Goal: Find specific page/section: Find specific page/section

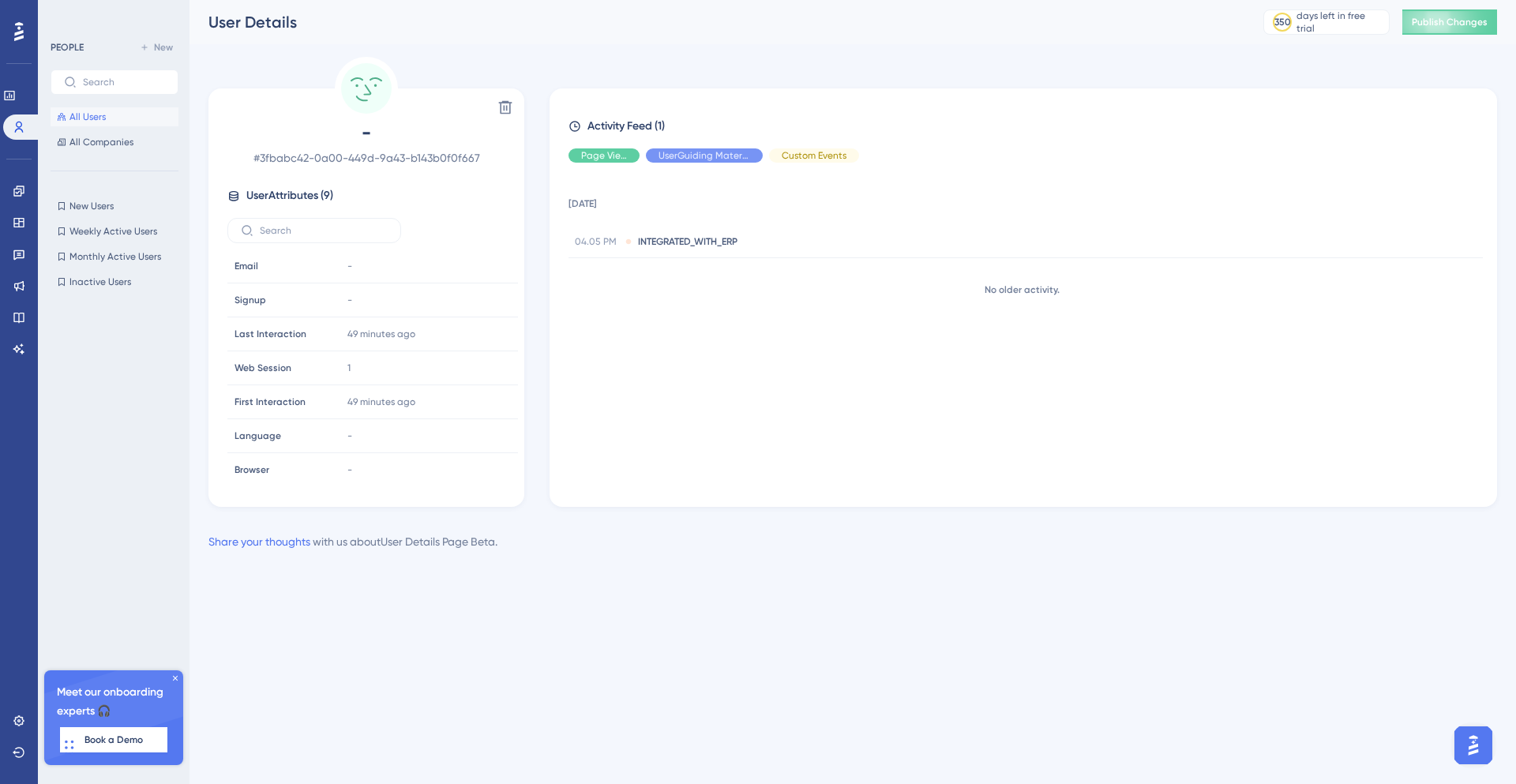
scroll to position [74, 0]
click at [16, 127] on icon at bounding box center [18, 126] width 12 height 12
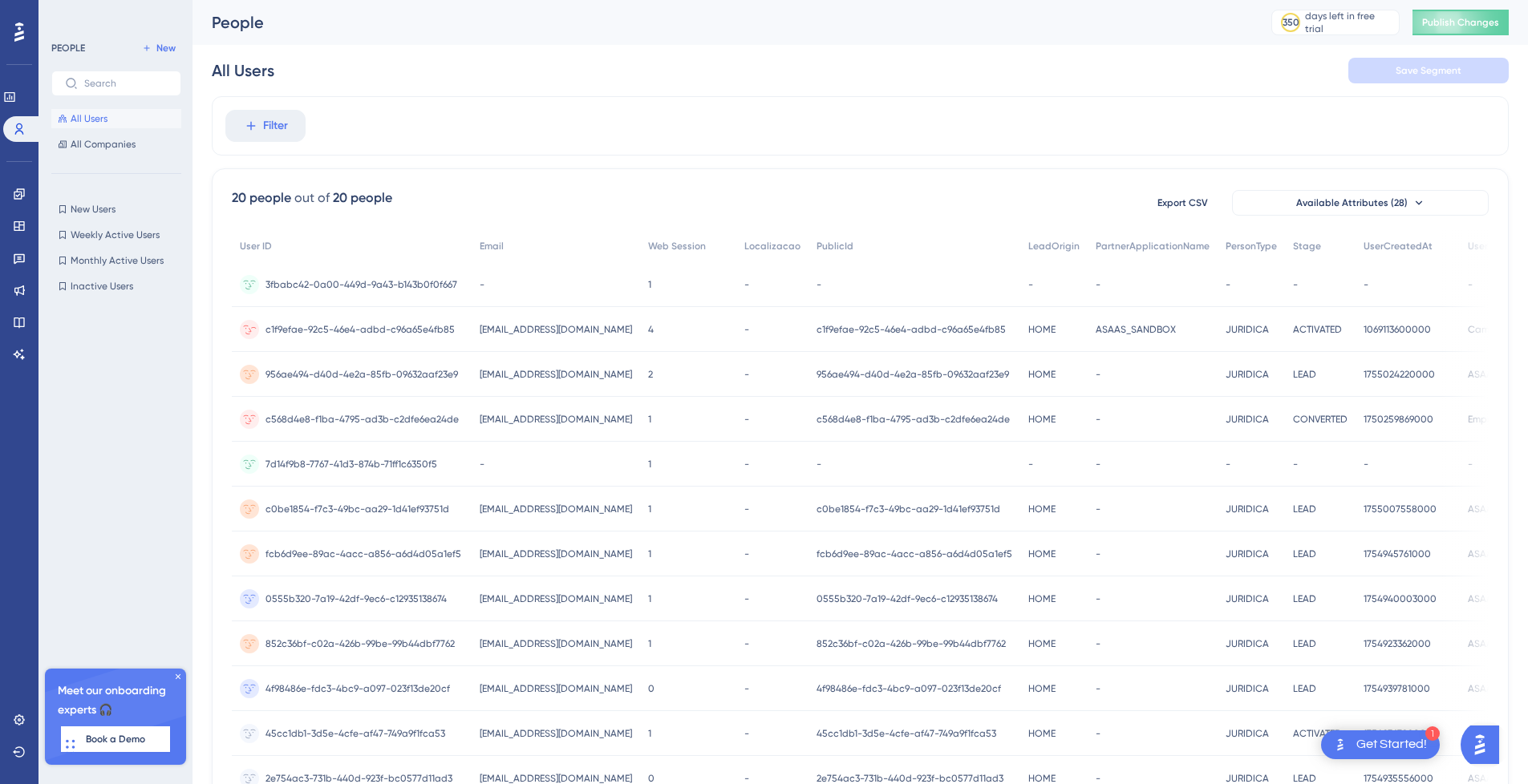
click at [530, 333] on span "campaign.events.hub@asaas.com.br" at bounding box center [556, 329] width 152 height 12
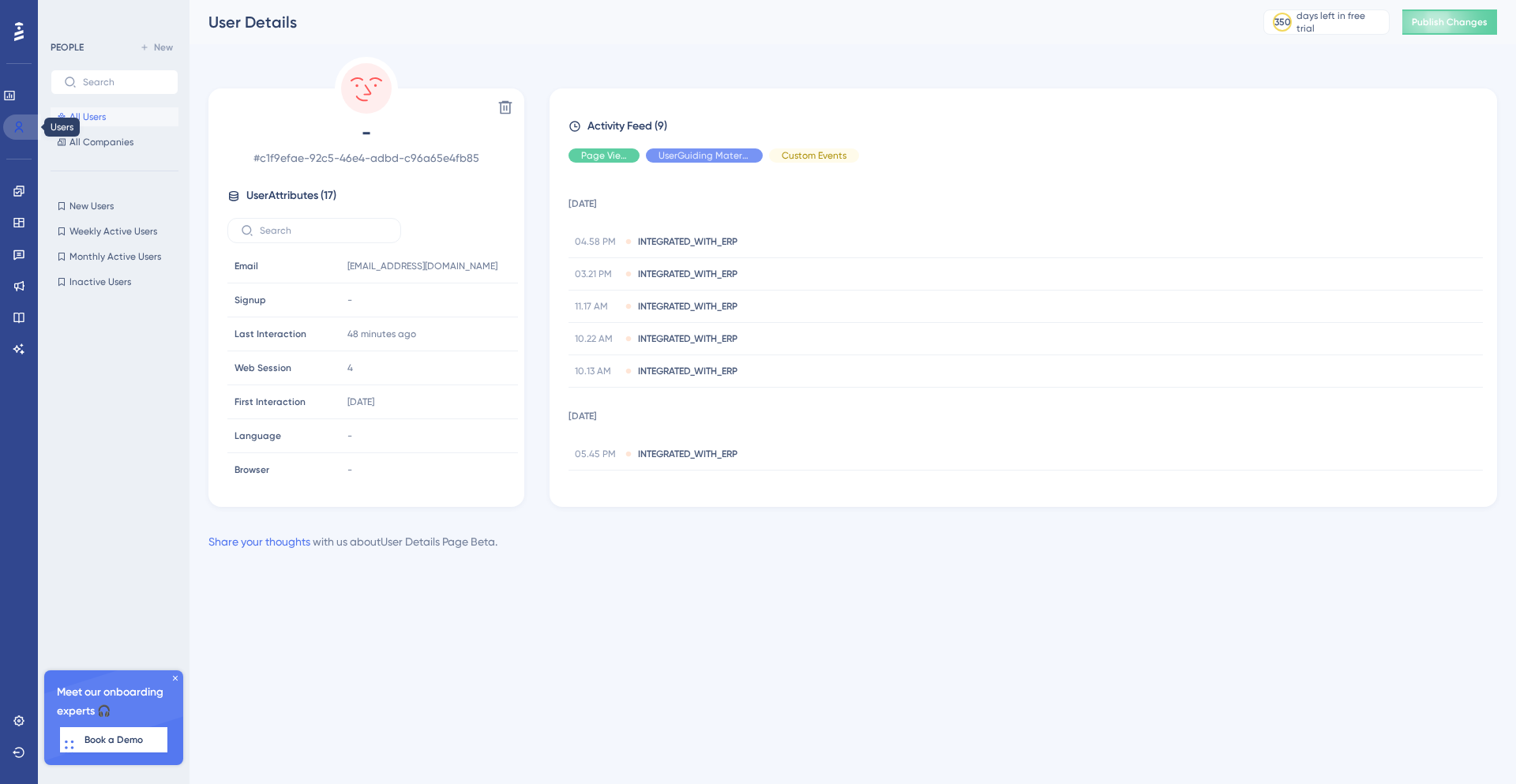
click at [21, 124] on icon at bounding box center [18, 126] width 12 height 12
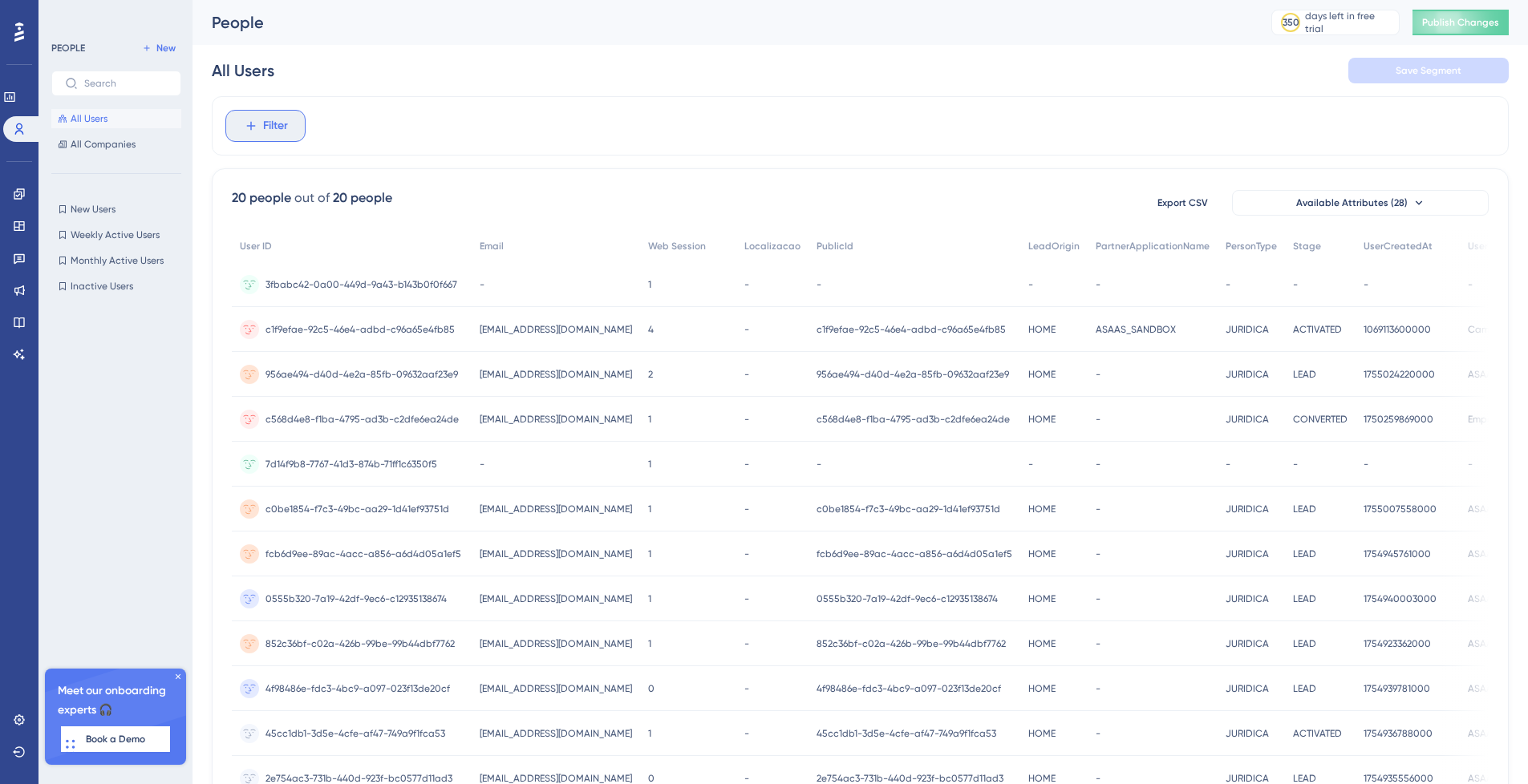
click at [239, 132] on button "Filter" at bounding box center [266, 126] width 80 height 32
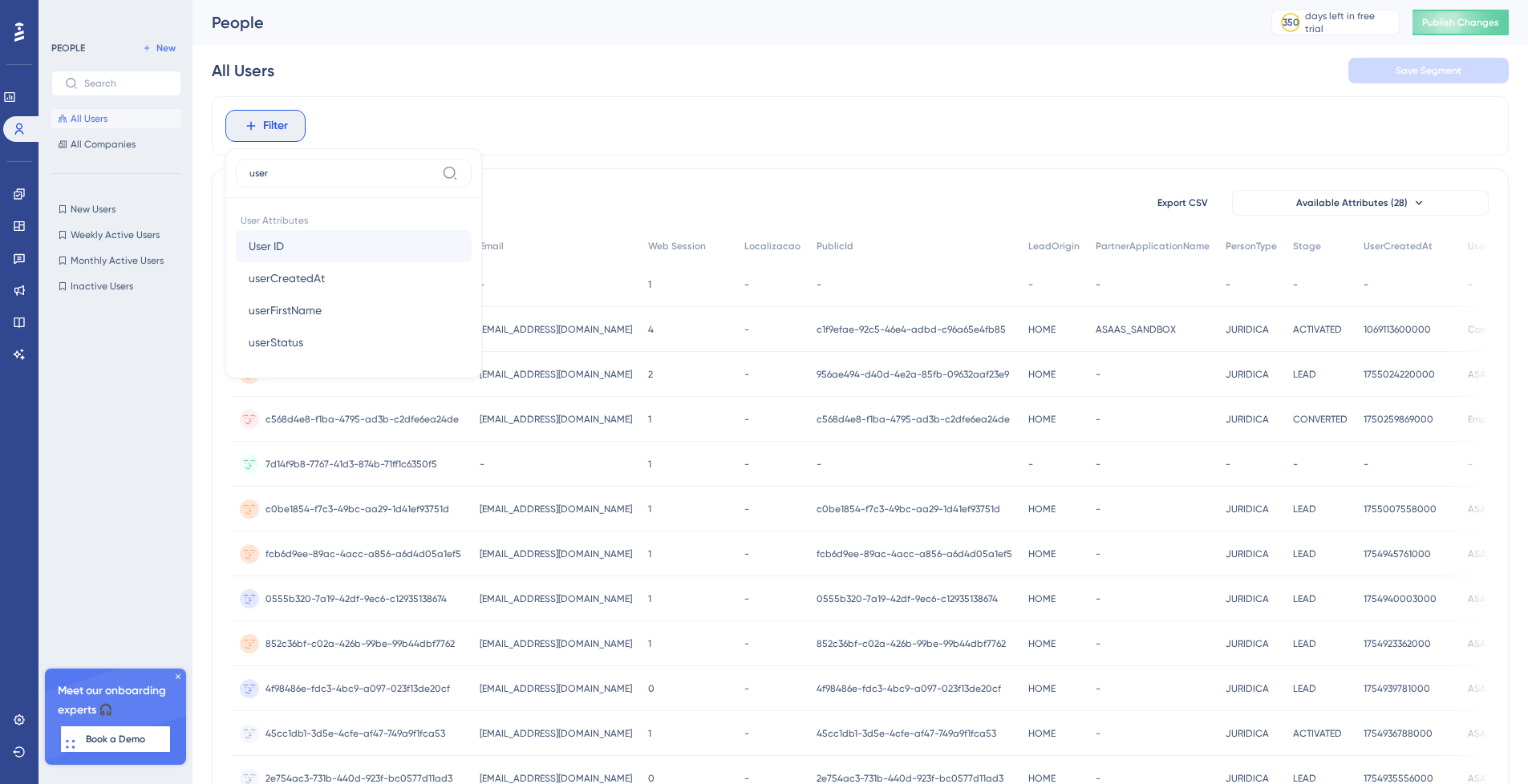
type input "user"
click at [292, 251] on button "User ID User ID" at bounding box center [353, 246] width 236 height 32
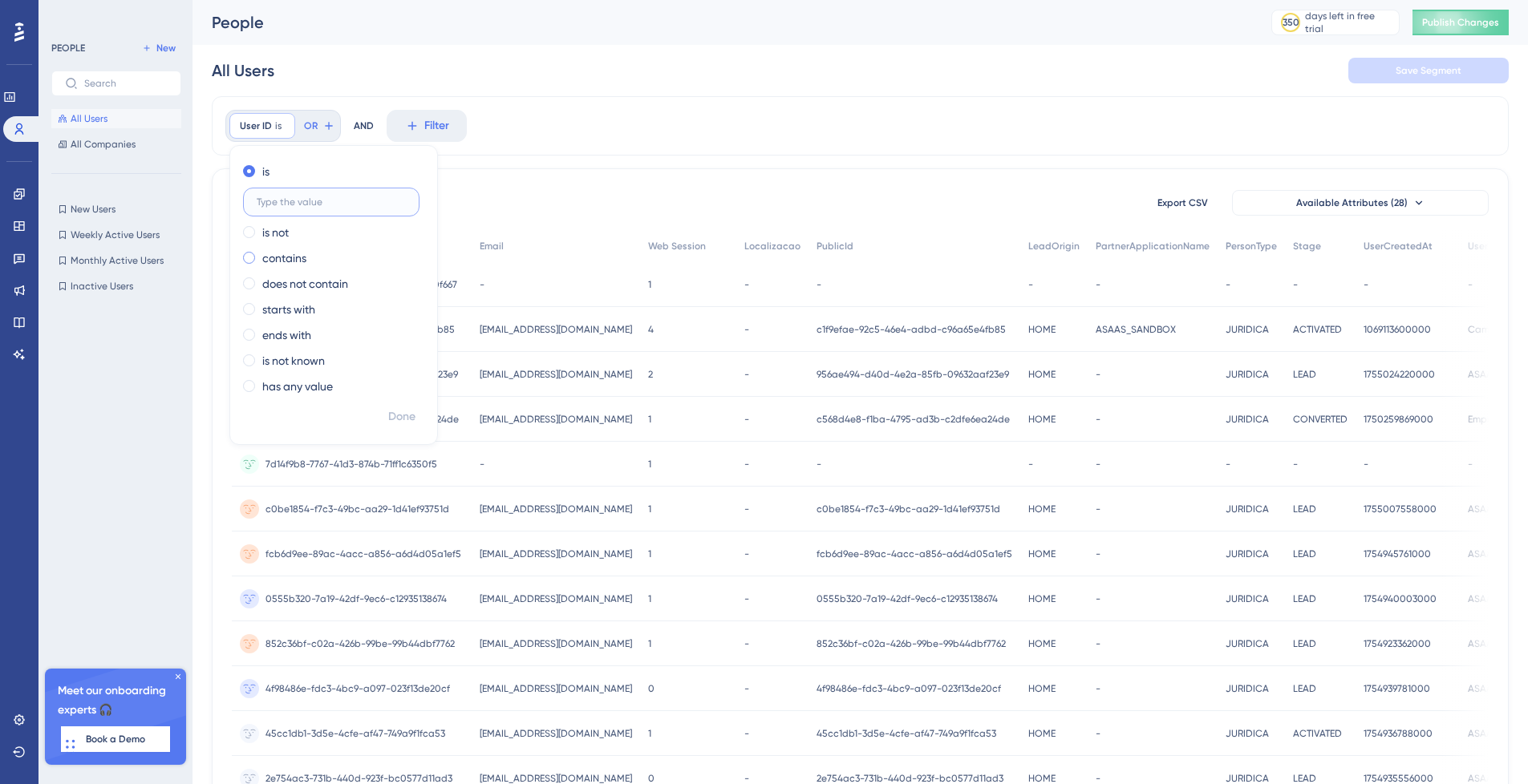
paste input "3abcf54c-ae59-4789-86d5-6f7c85ecbc87"
type input "3abcf54c-ae59-4789-86d5-6f7c85ecbc87"
click at [377, 409] on div "Done" at bounding box center [333, 423] width 207 height 42
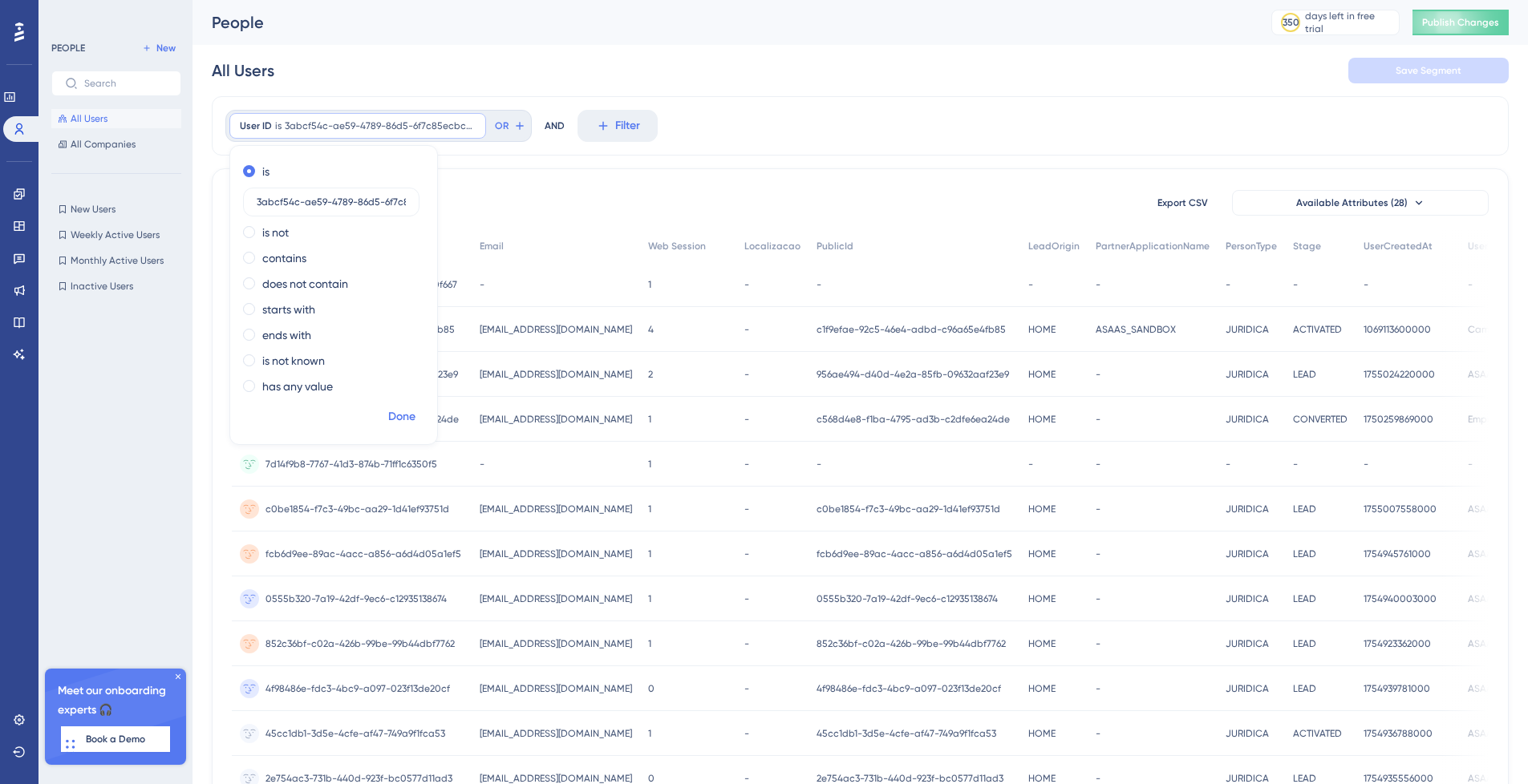
click at [386, 408] on button "Done" at bounding box center [402, 417] width 45 height 29
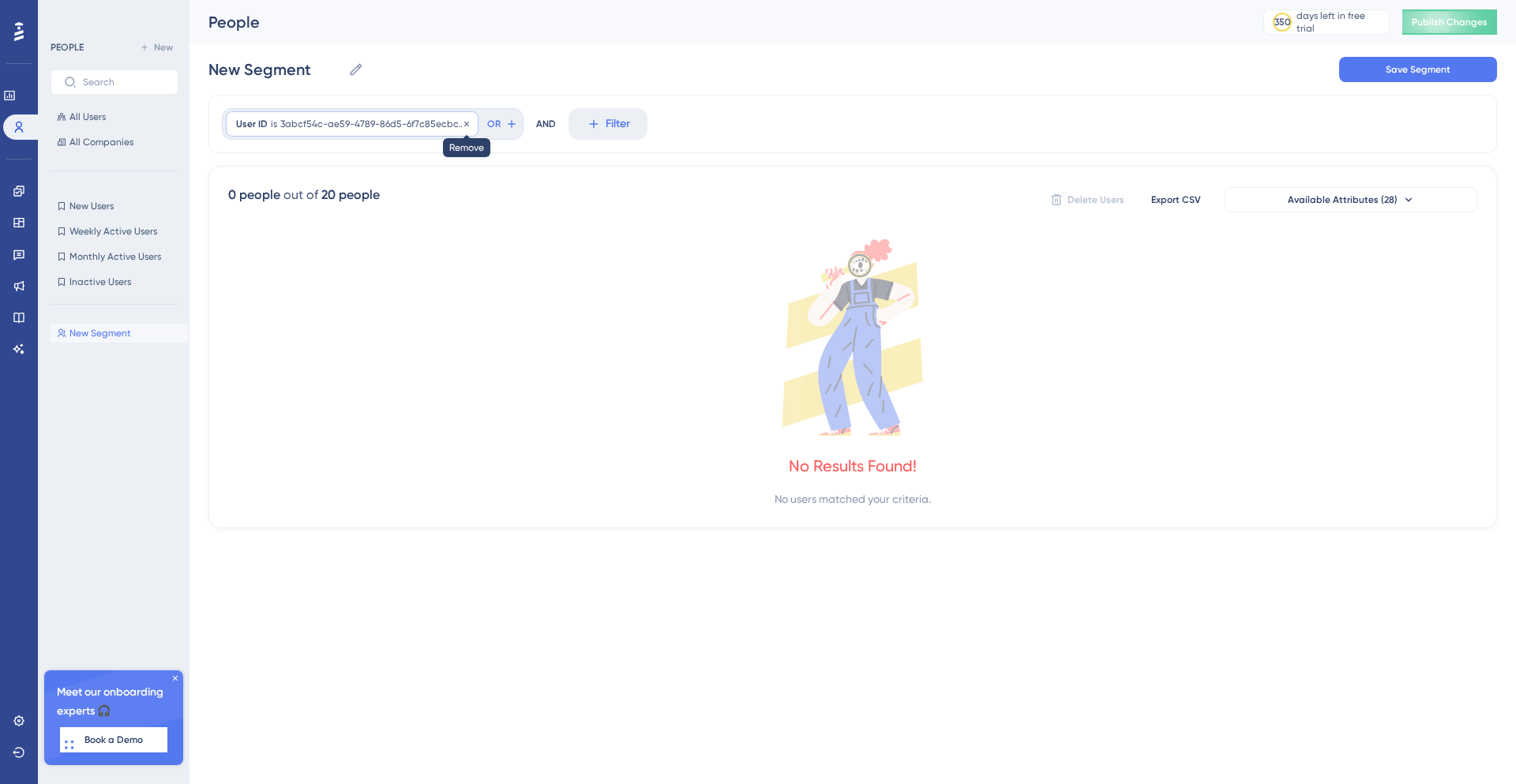
click at [462, 122] on icon at bounding box center [467, 124] width 10 height 10
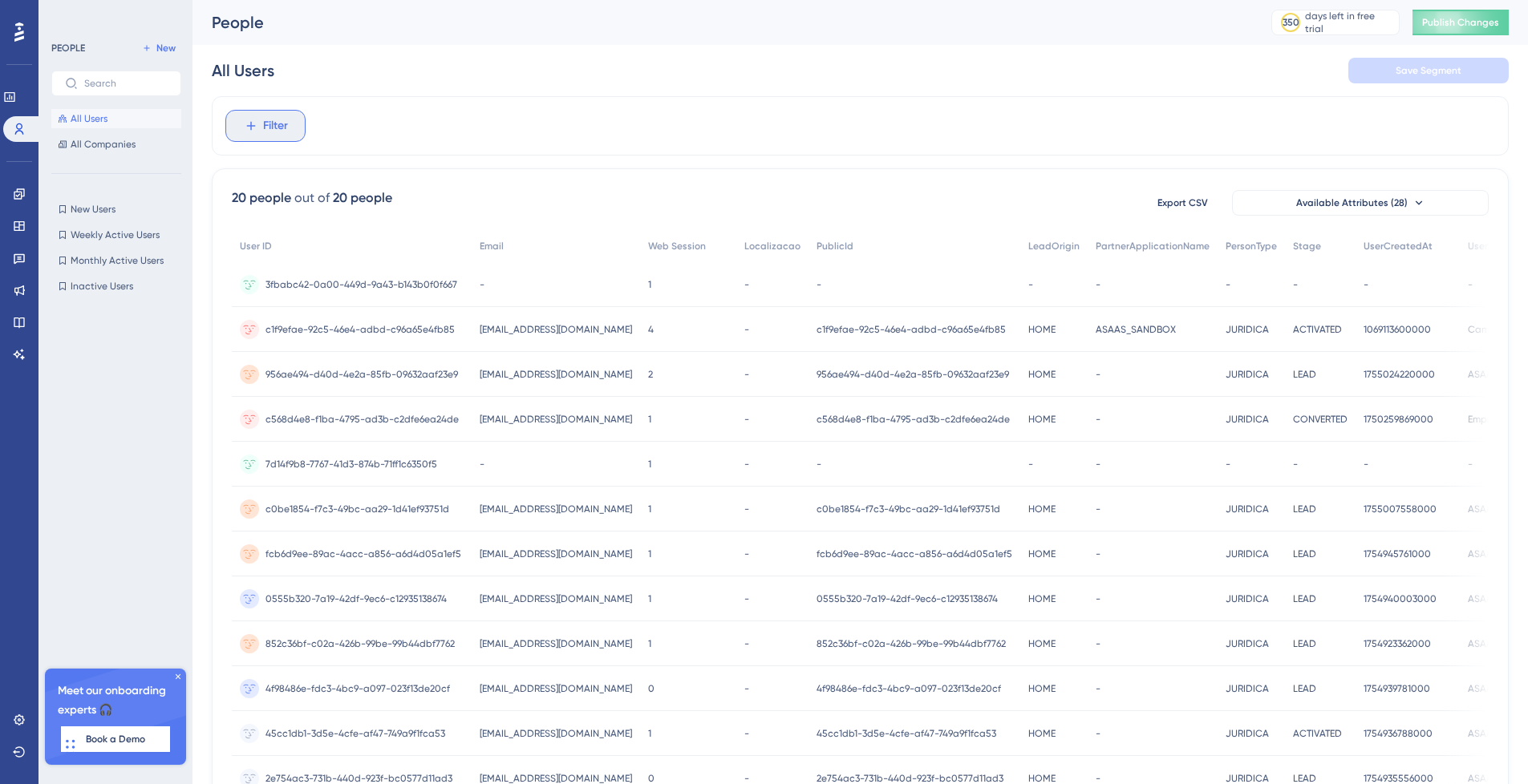
click at [290, 130] on button "Filter" at bounding box center [266, 126] width 80 height 32
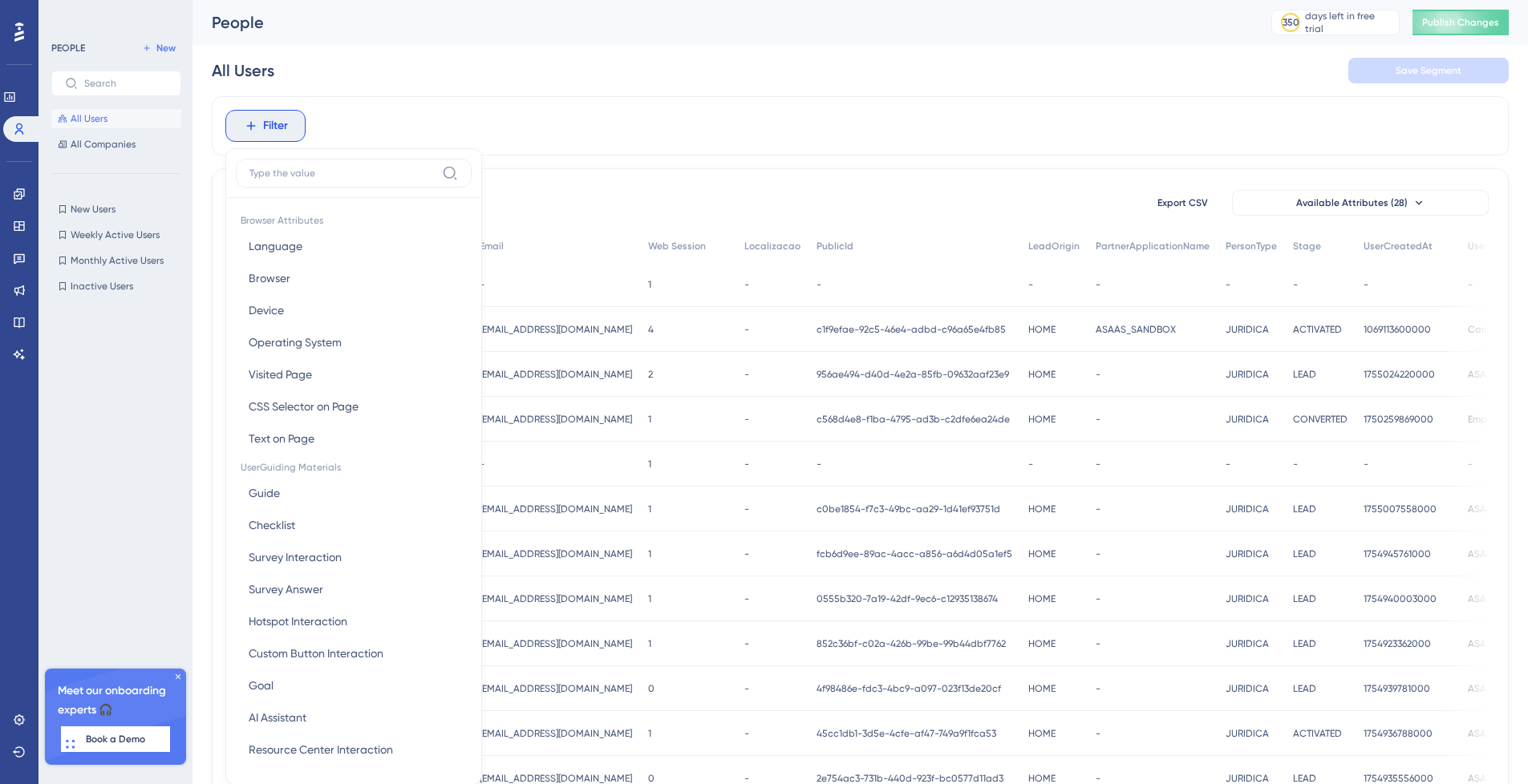
scroll to position [50, 0]
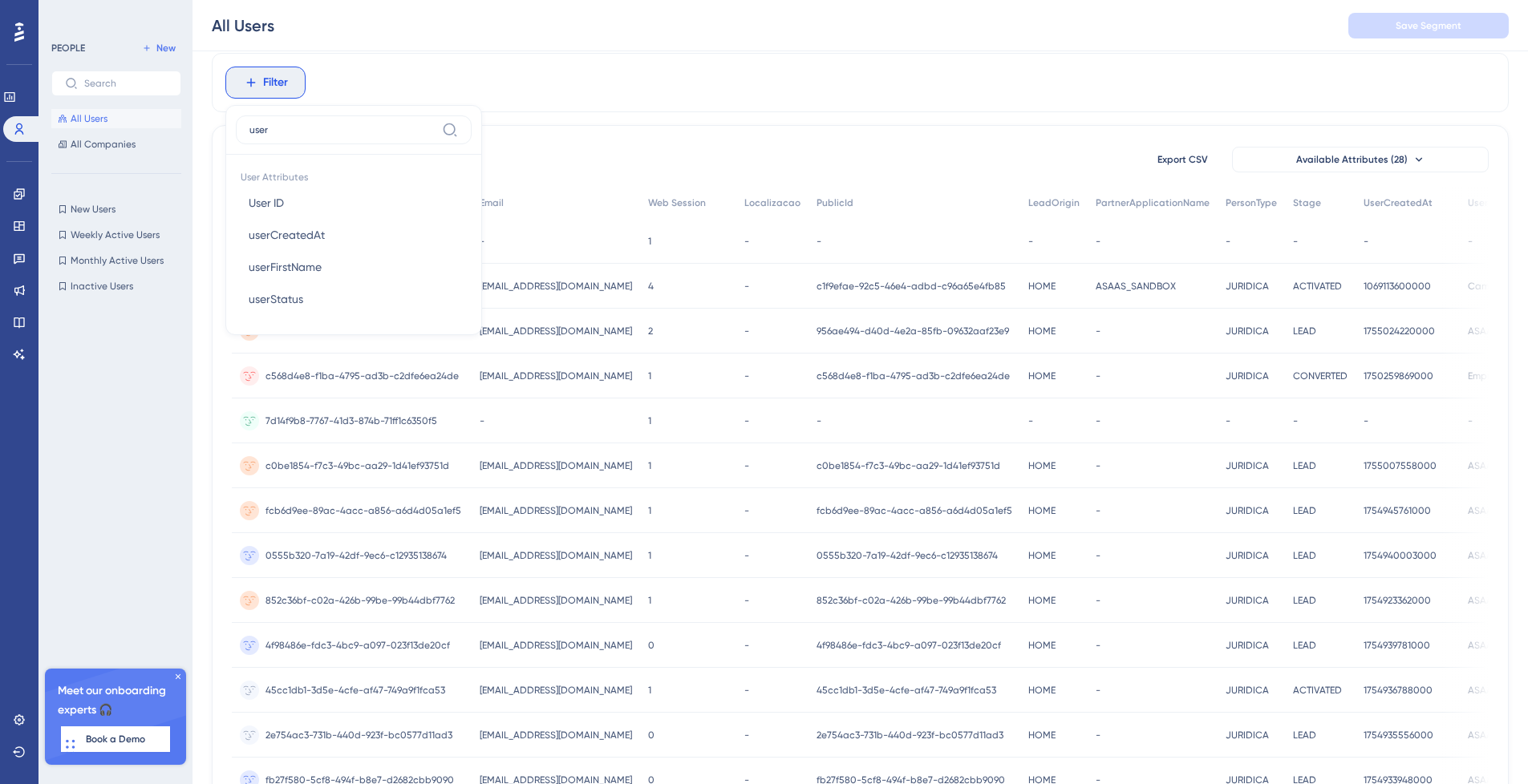
type input "user"
click at [317, 182] on span "User Attributes" at bounding box center [353, 175] width 236 height 22
click at [317, 192] on button "User ID User ID" at bounding box center [353, 202] width 236 height 32
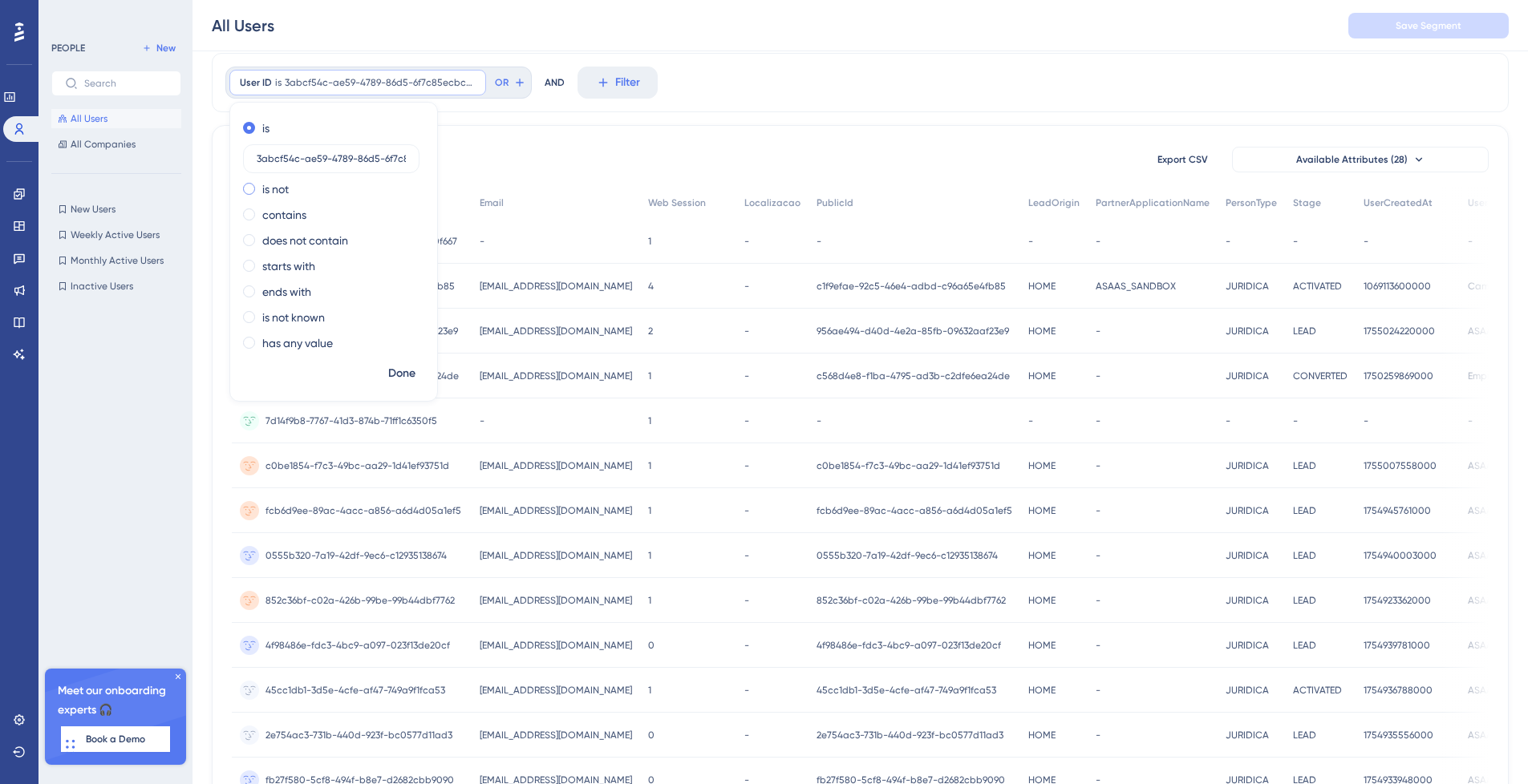
scroll to position [0, 37]
type input "3abcf54c-ae59-4789-86d5-6f7c85ecbc87"
click at [393, 368] on span "Done" at bounding box center [402, 373] width 27 height 19
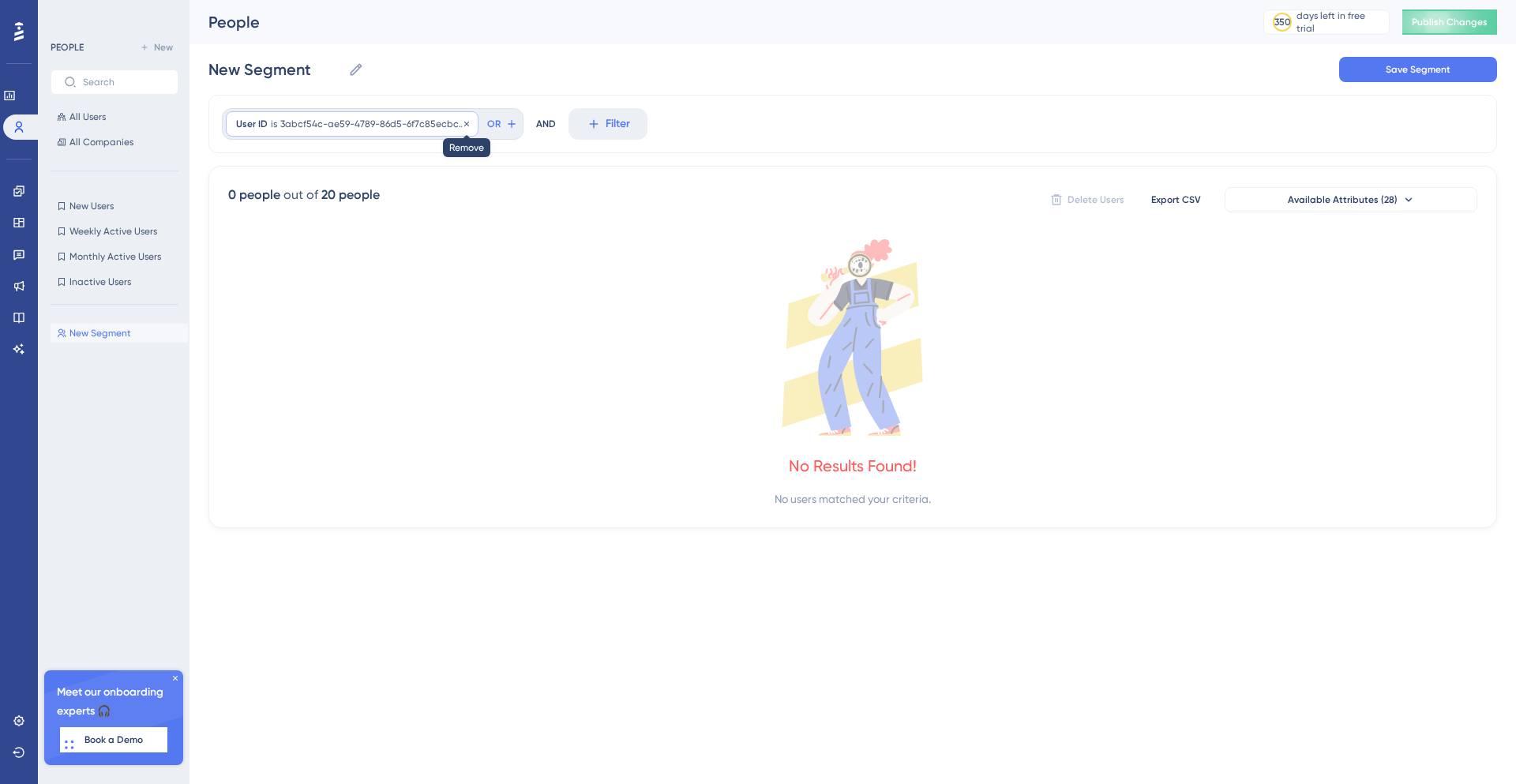
click at [462, 119] on icon at bounding box center [467, 124] width 10 height 10
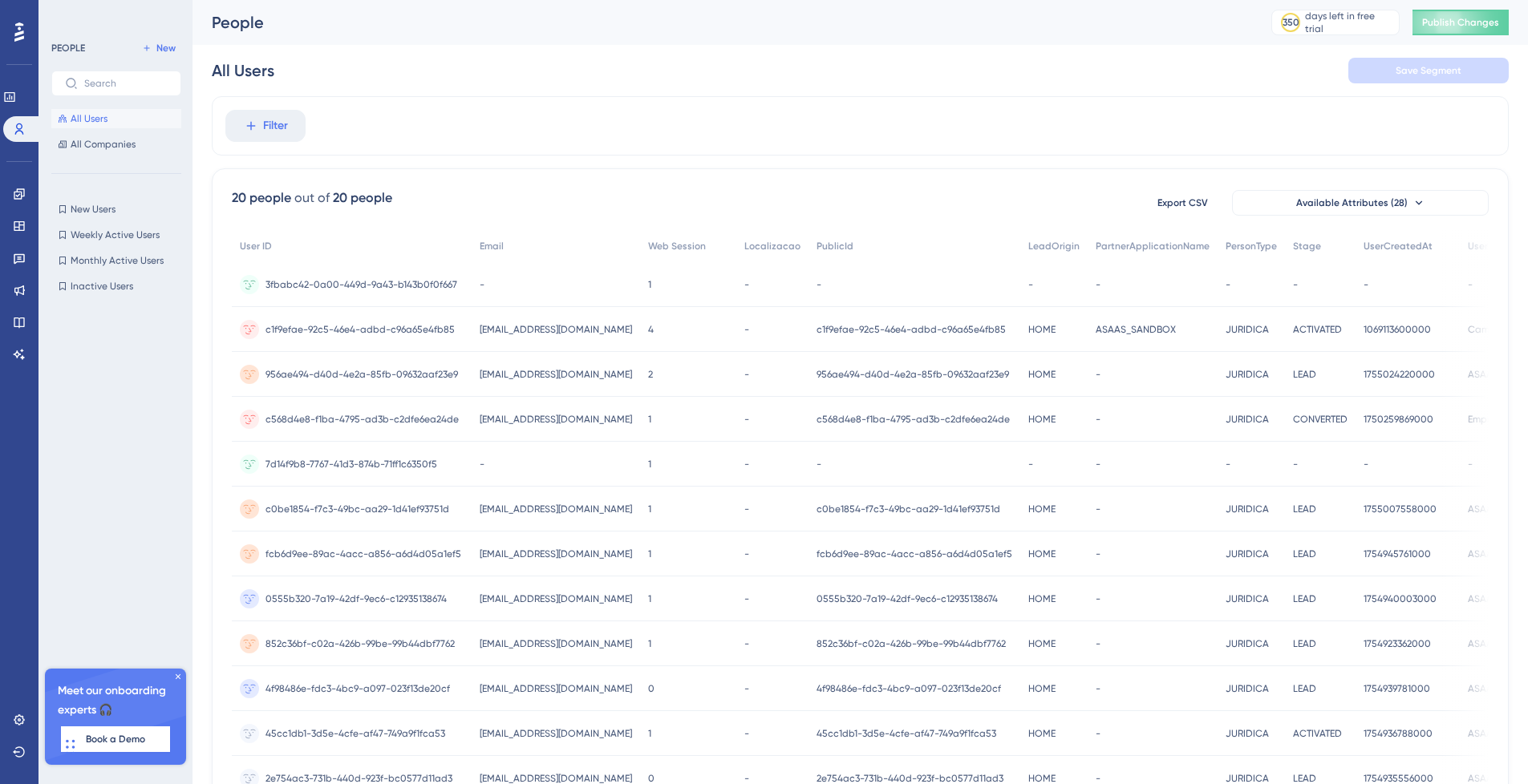
click at [307, 127] on div "Filter" at bounding box center [860, 126] width 1297 height 59
click at [280, 118] on span "Filter" at bounding box center [276, 126] width 25 height 19
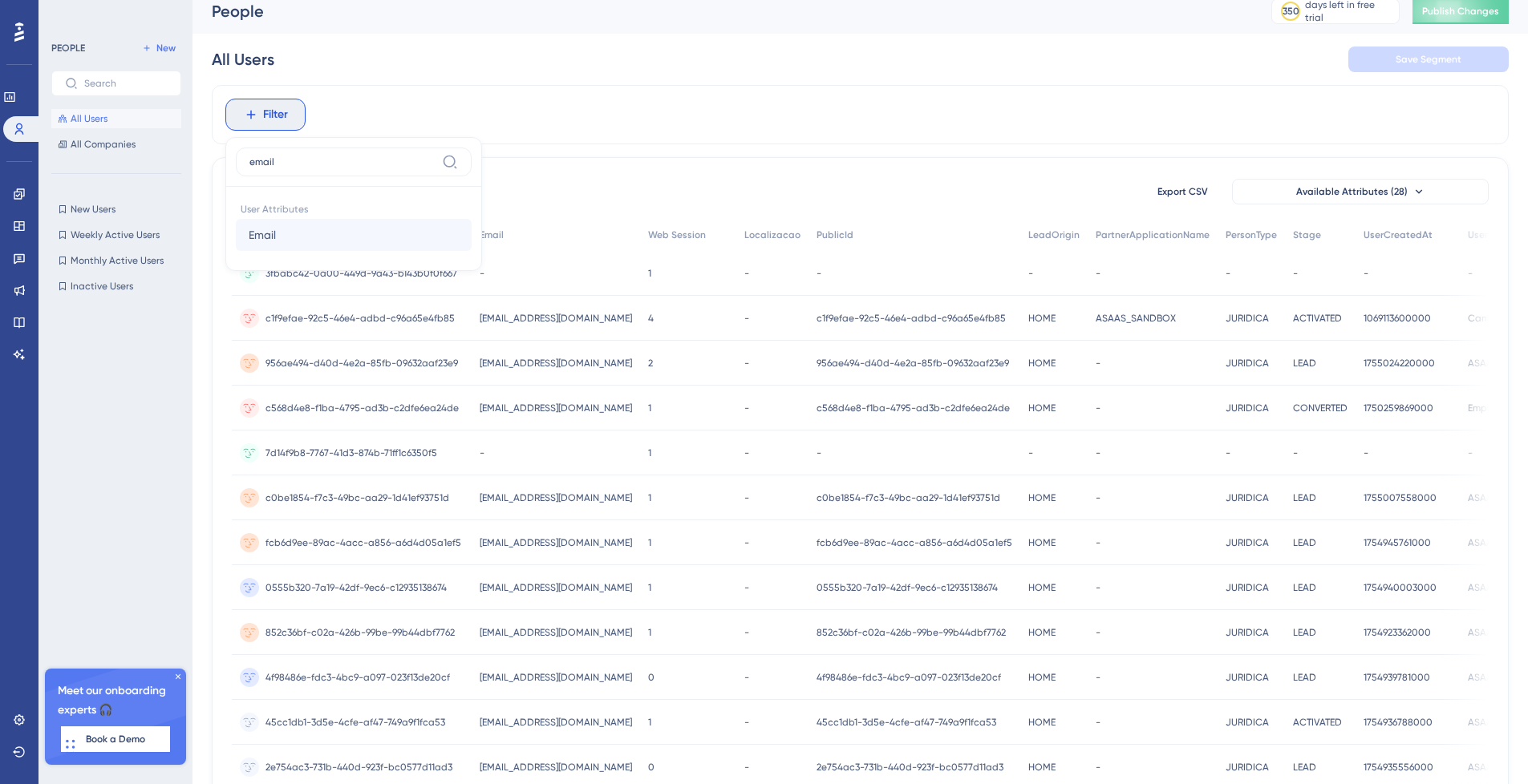
type input "email"
click at [316, 230] on button "Email Email" at bounding box center [353, 235] width 236 height 32
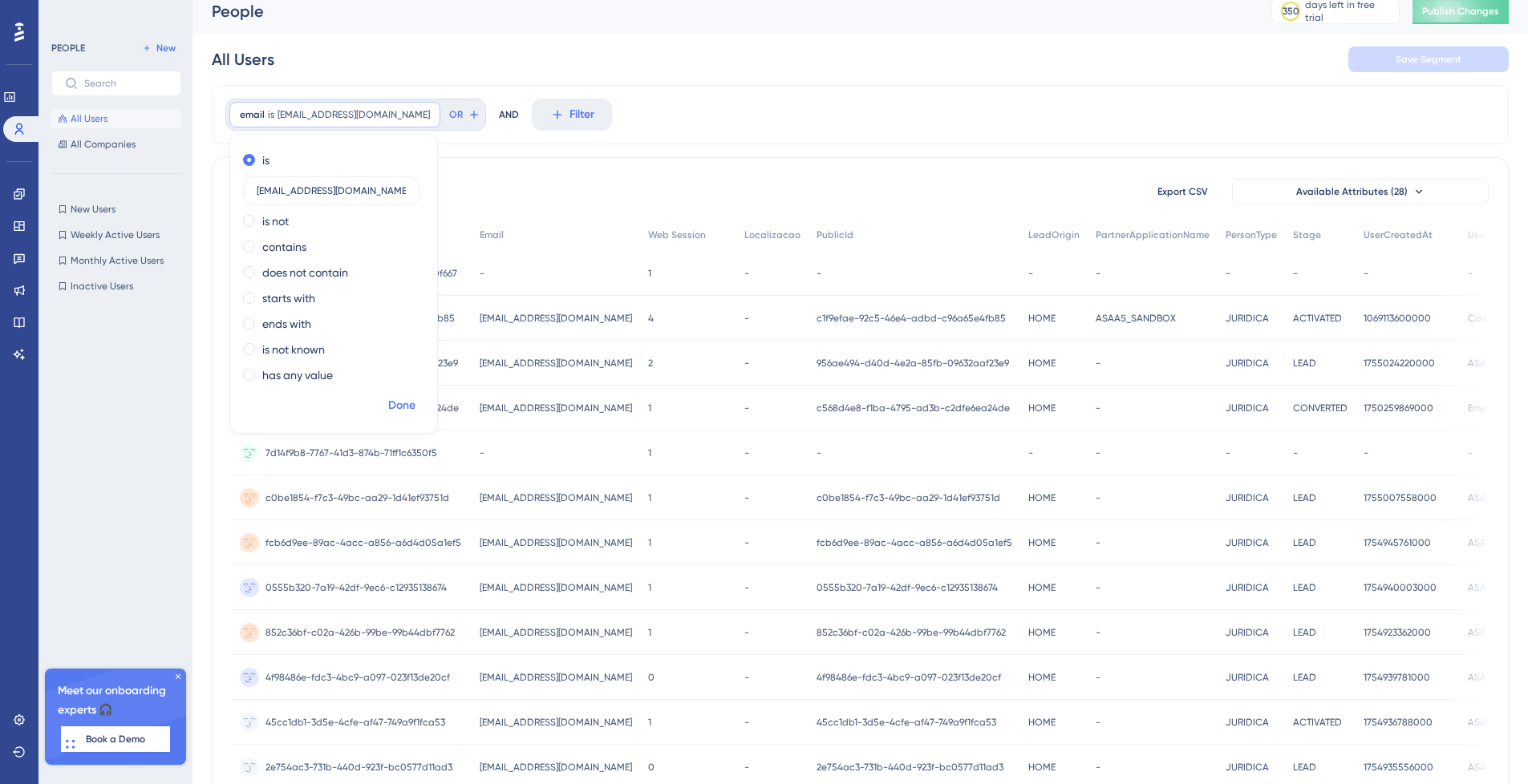
type input "user-g@gmail.com"
click at [412, 405] on span "Done" at bounding box center [402, 406] width 27 height 19
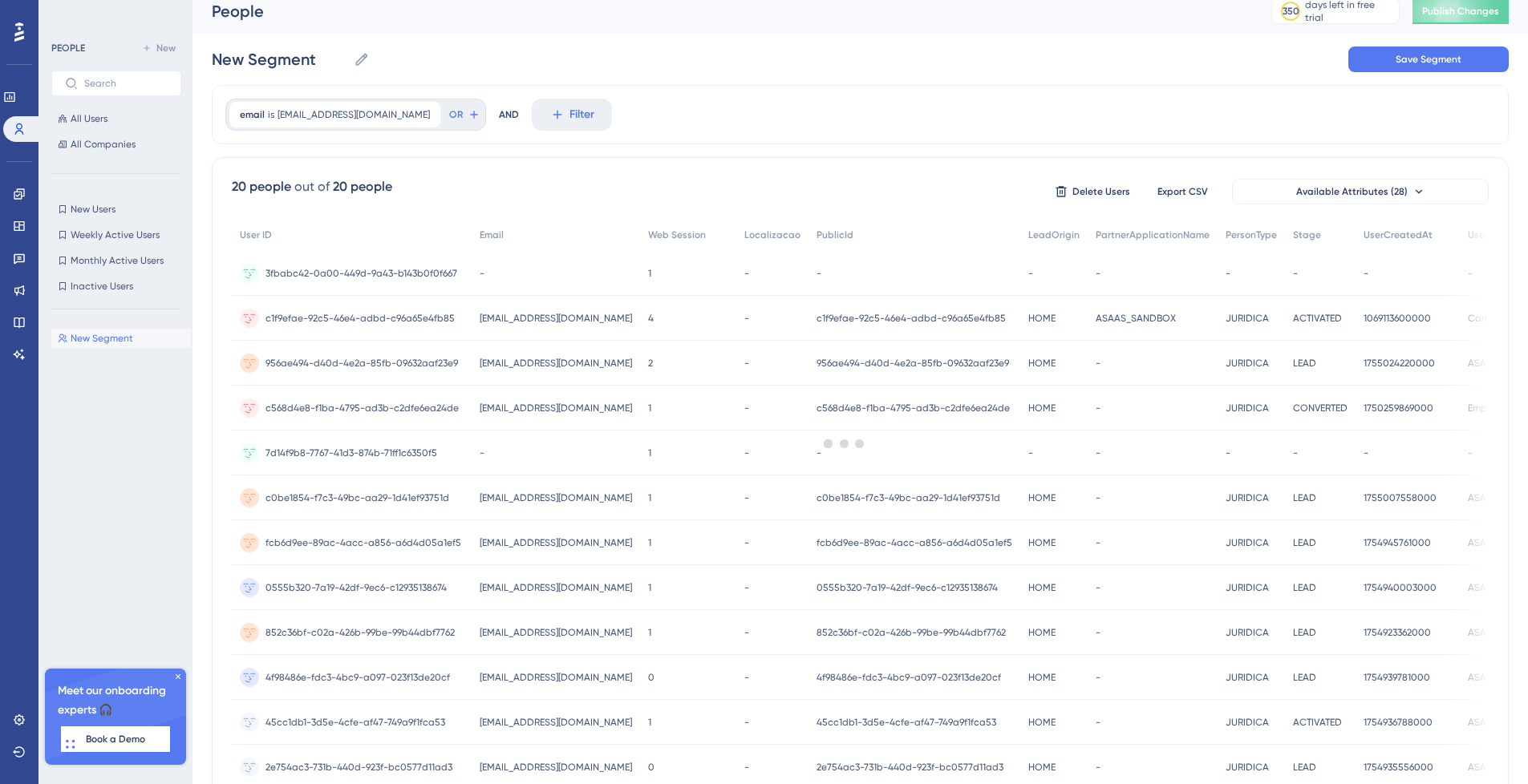
scroll to position [0, 0]
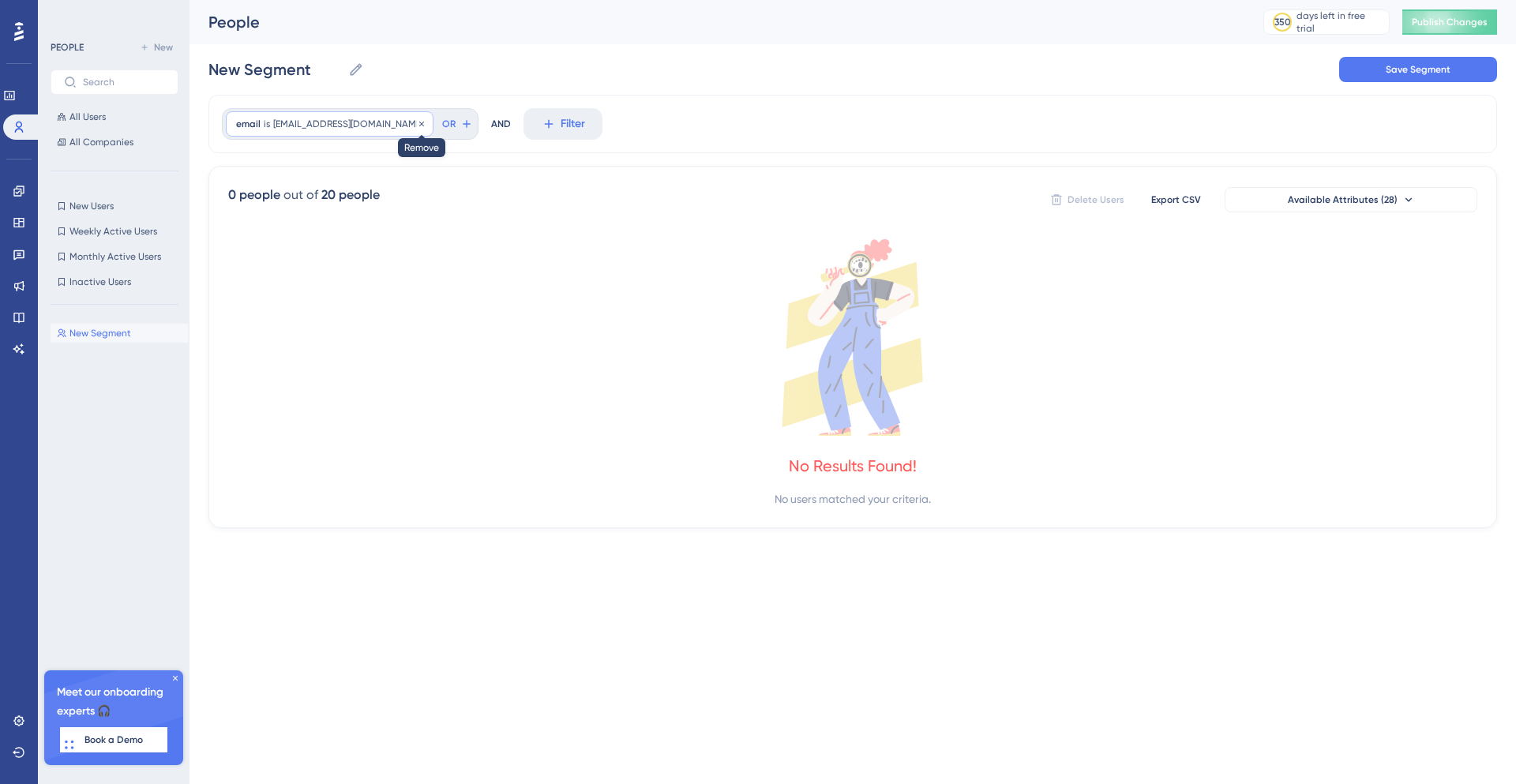
click at [417, 126] on icon at bounding box center [422, 124] width 10 height 10
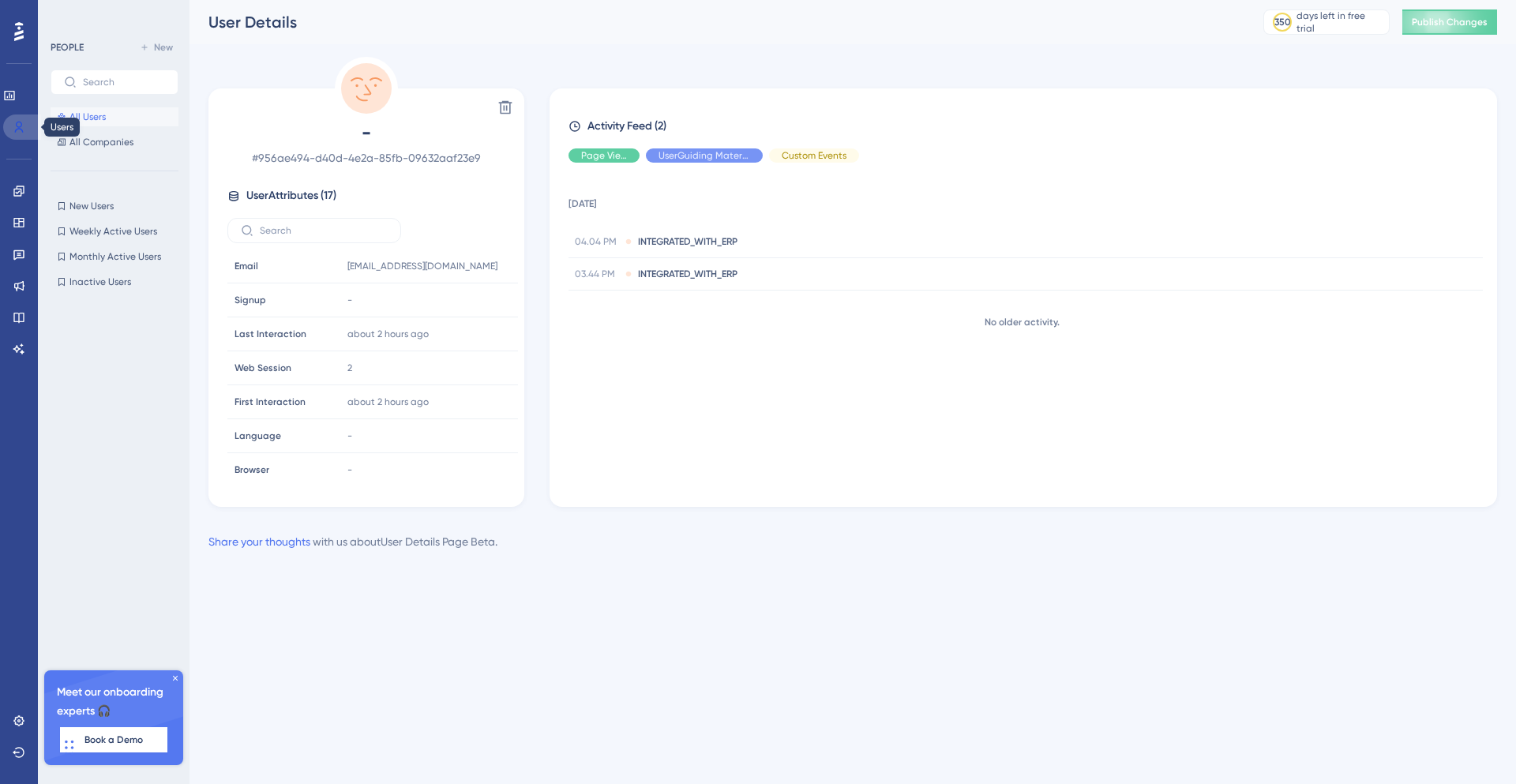
click at [18, 123] on icon at bounding box center [18, 126] width 12 height 12
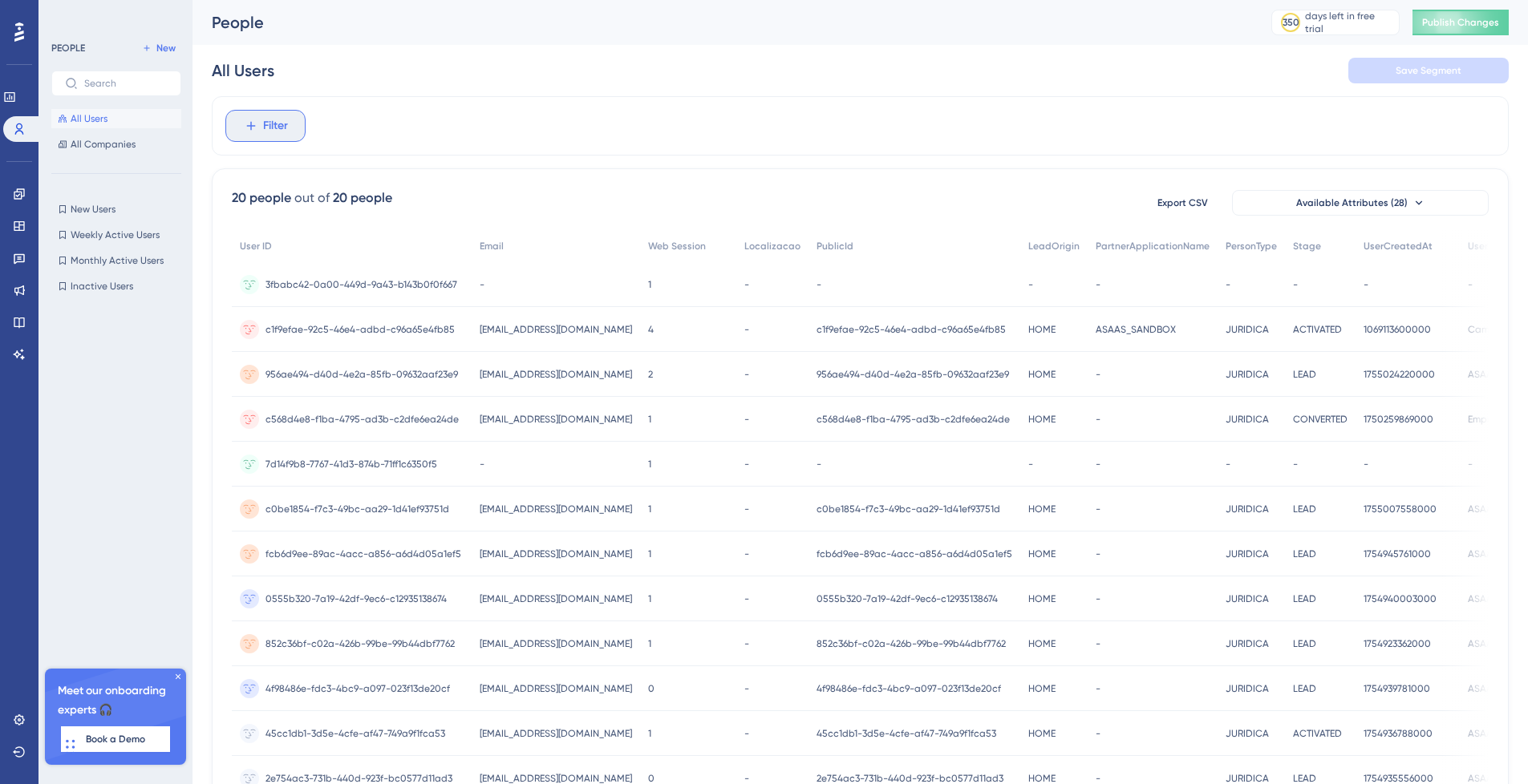
click at [233, 118] on button "Filter" at bounding box center [266, 126] width 80 height 32
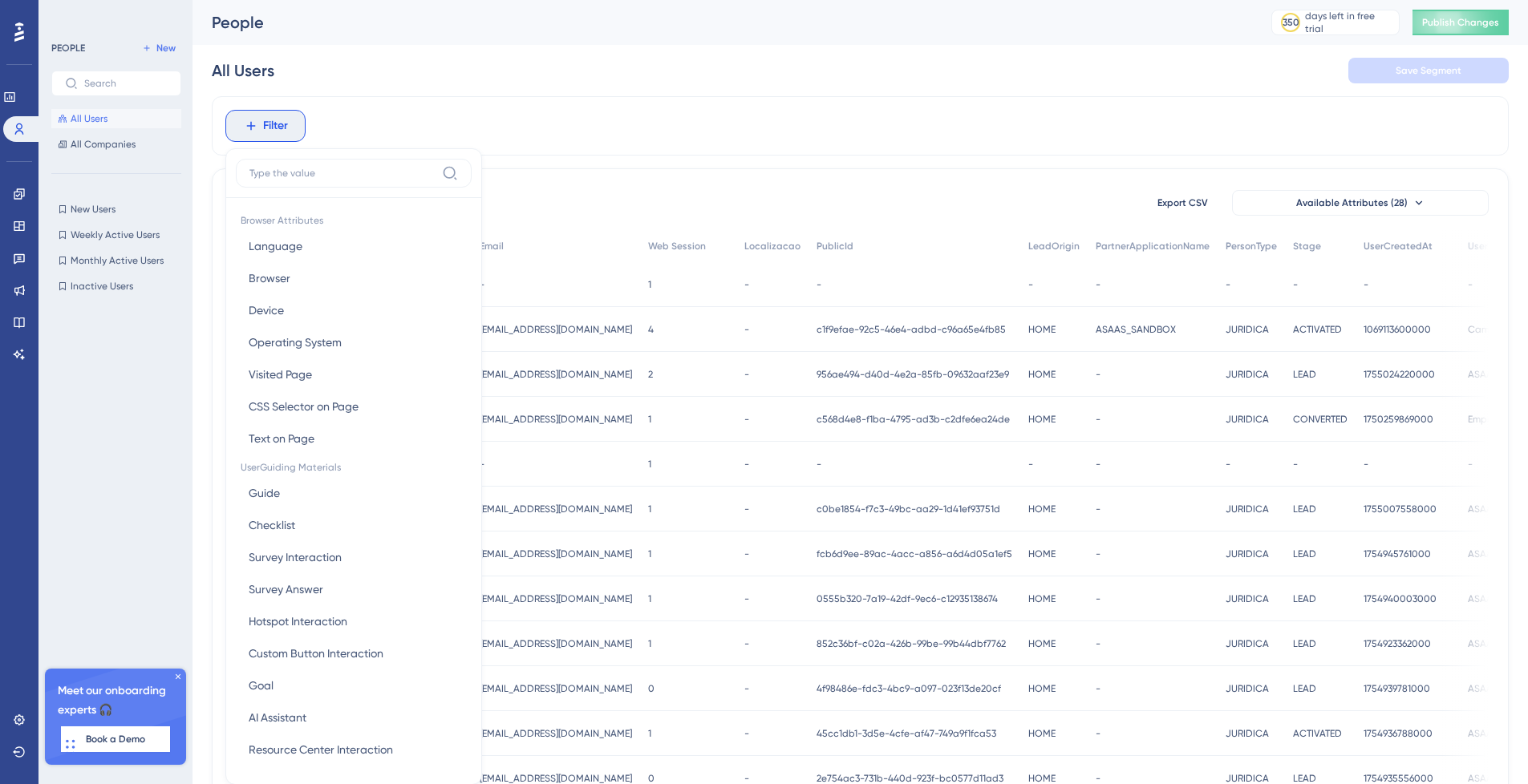
scroll to position [11, 0]
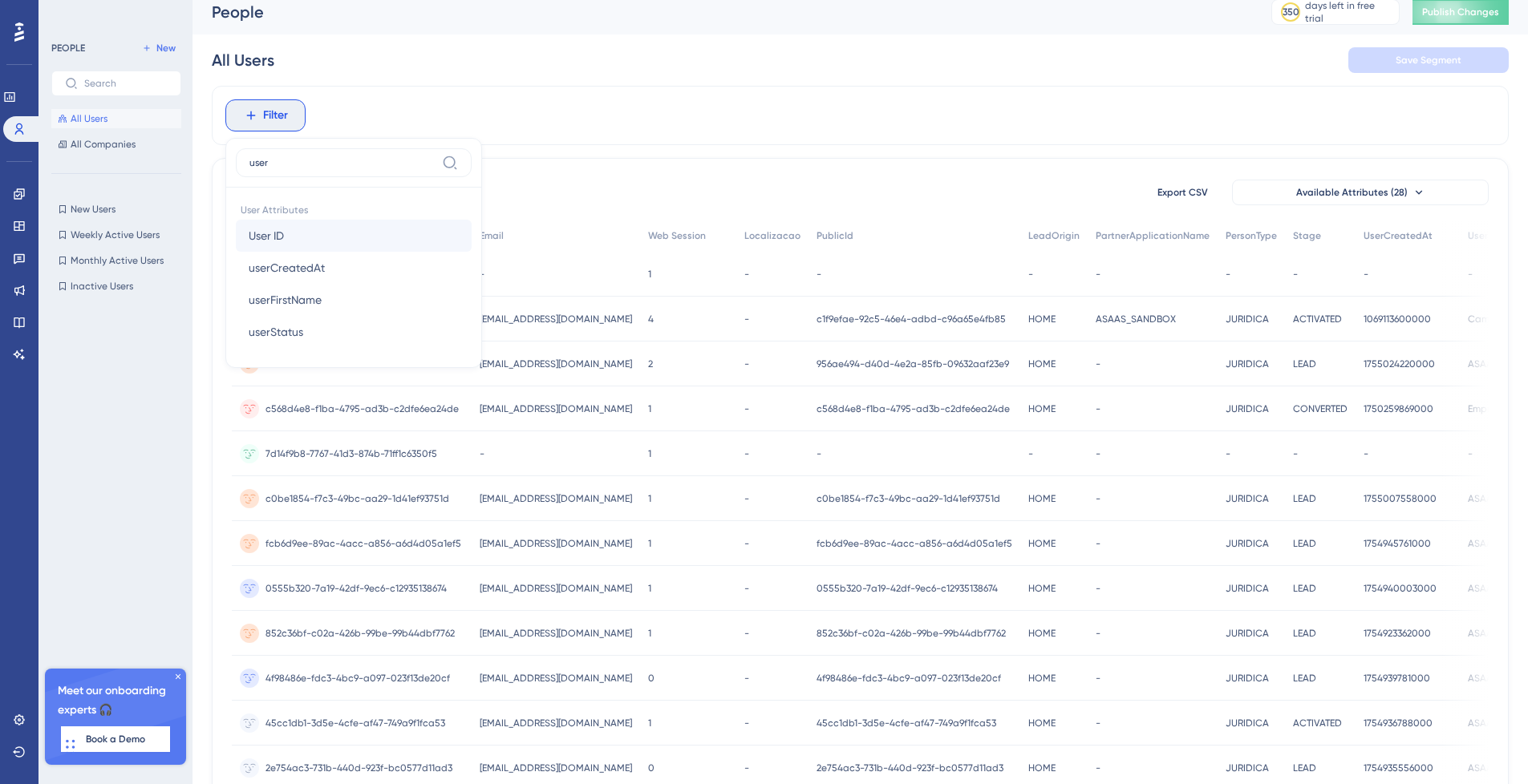
type input "user"
click at [257, 237] on span "User ID" at bounding box center [266, 235] width 35 height 19
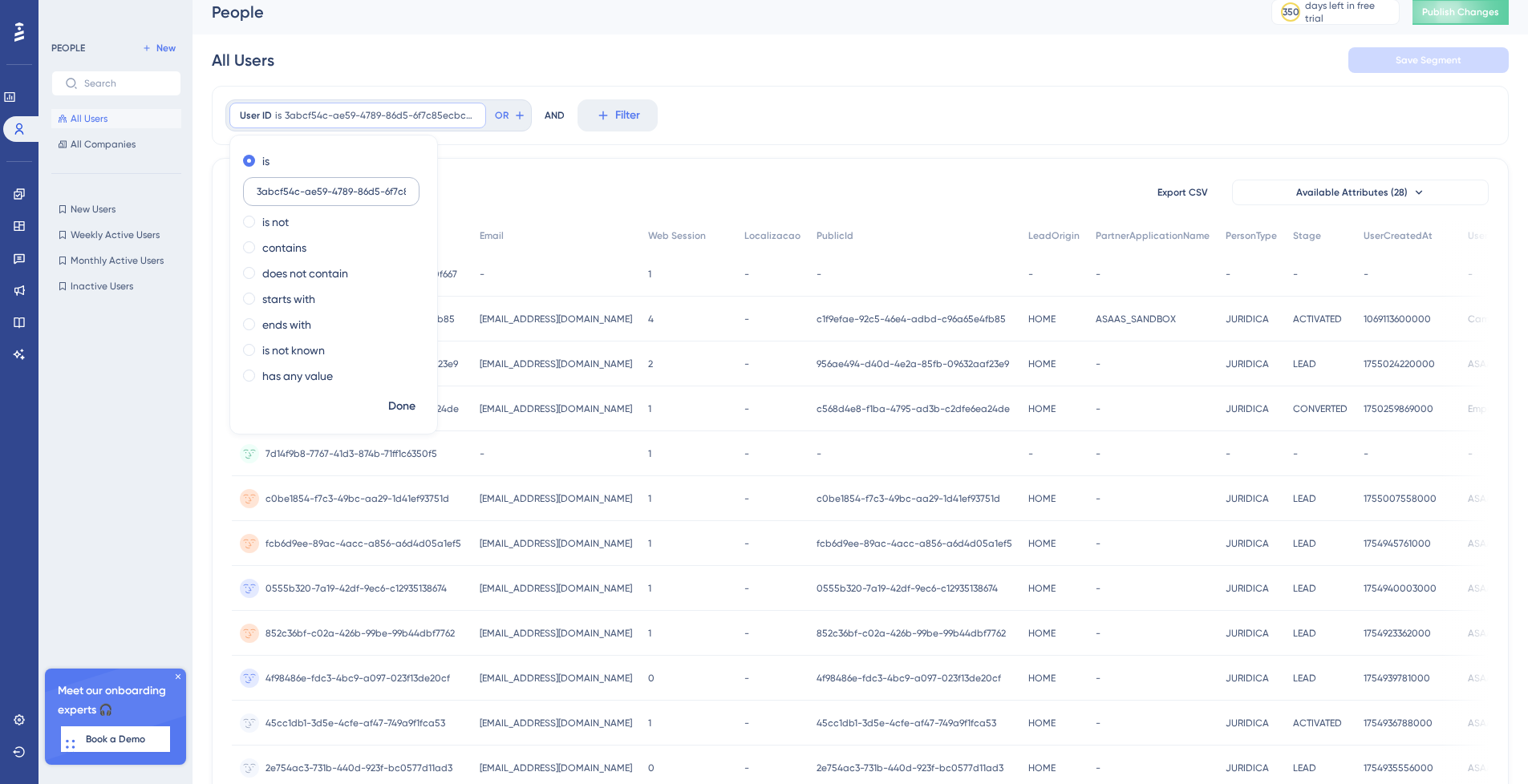
scroll to position [0, 37]
type input "3abcf54c-ae59-4789-86d5-6f7c85ecbc87"
click at [402, 398] on span "Done" at bounding box center [402, 407] width 27 height 19
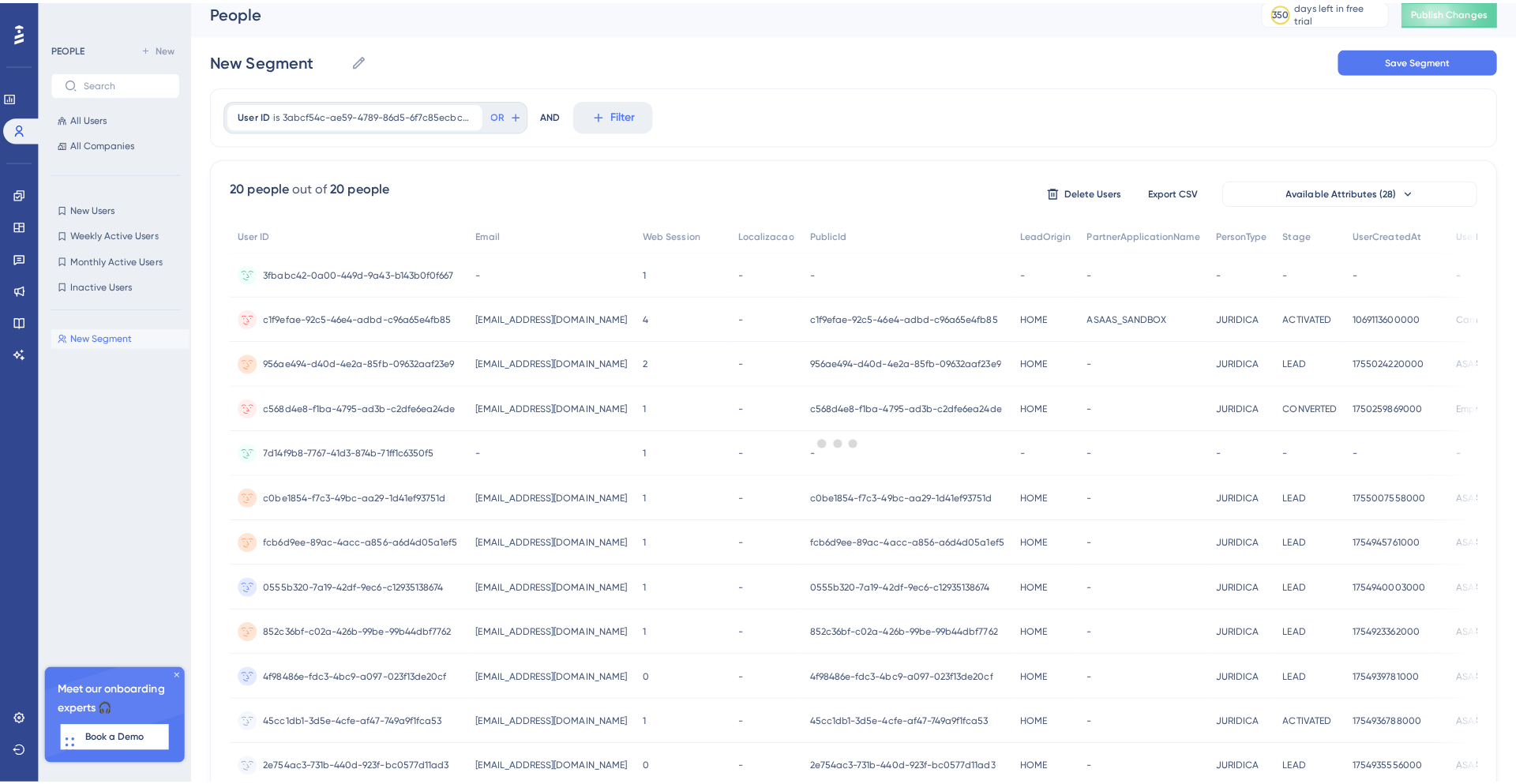
scroll to position [0, 0]
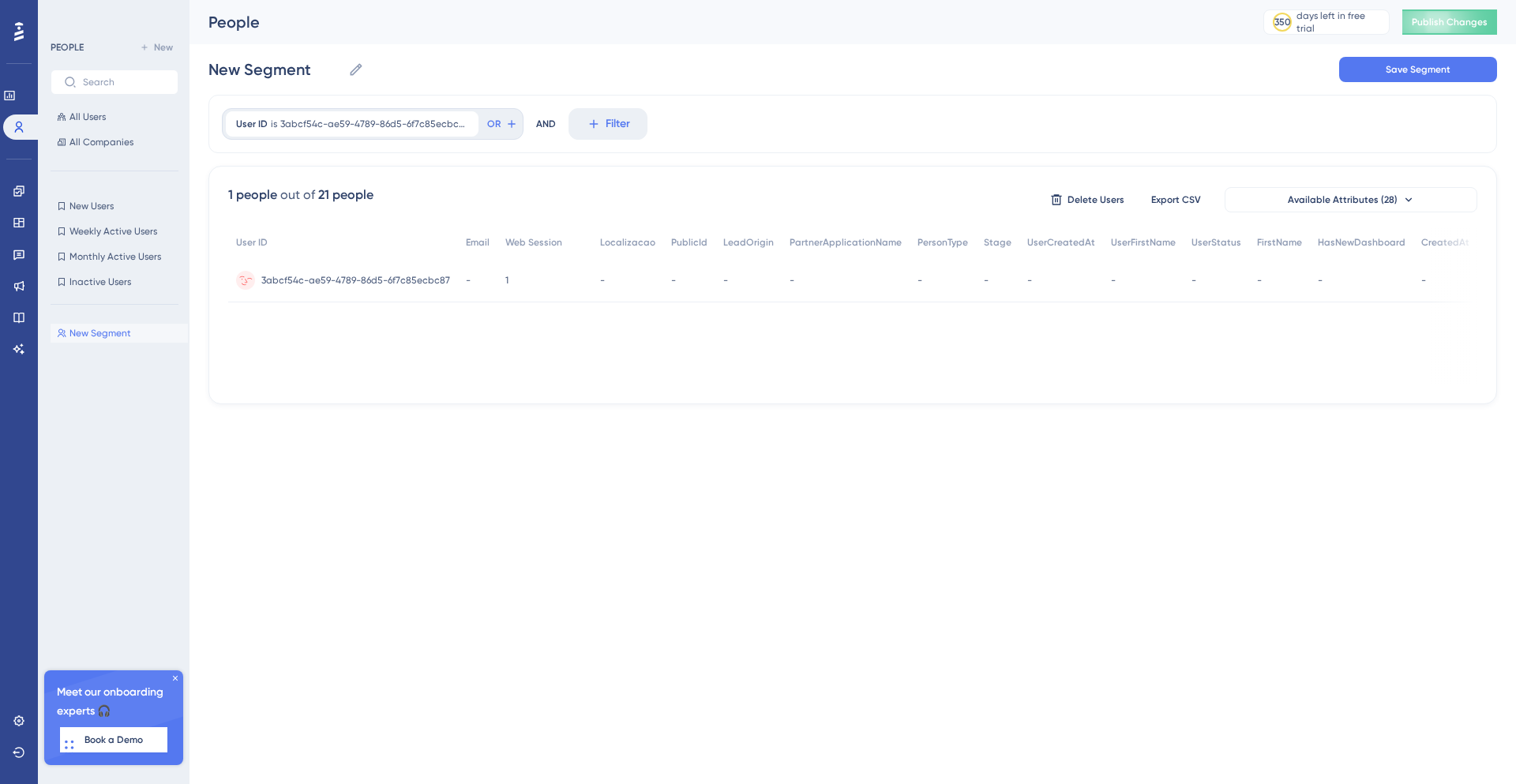
click at [391, 286] on div "3abcf54c-ae59-4789-86d5-6f7c85ecbc87 3abcf54c-ae59-4789-86d5-6f7c85ecbc87" at bounding box center [356, 280] width 189 height 44
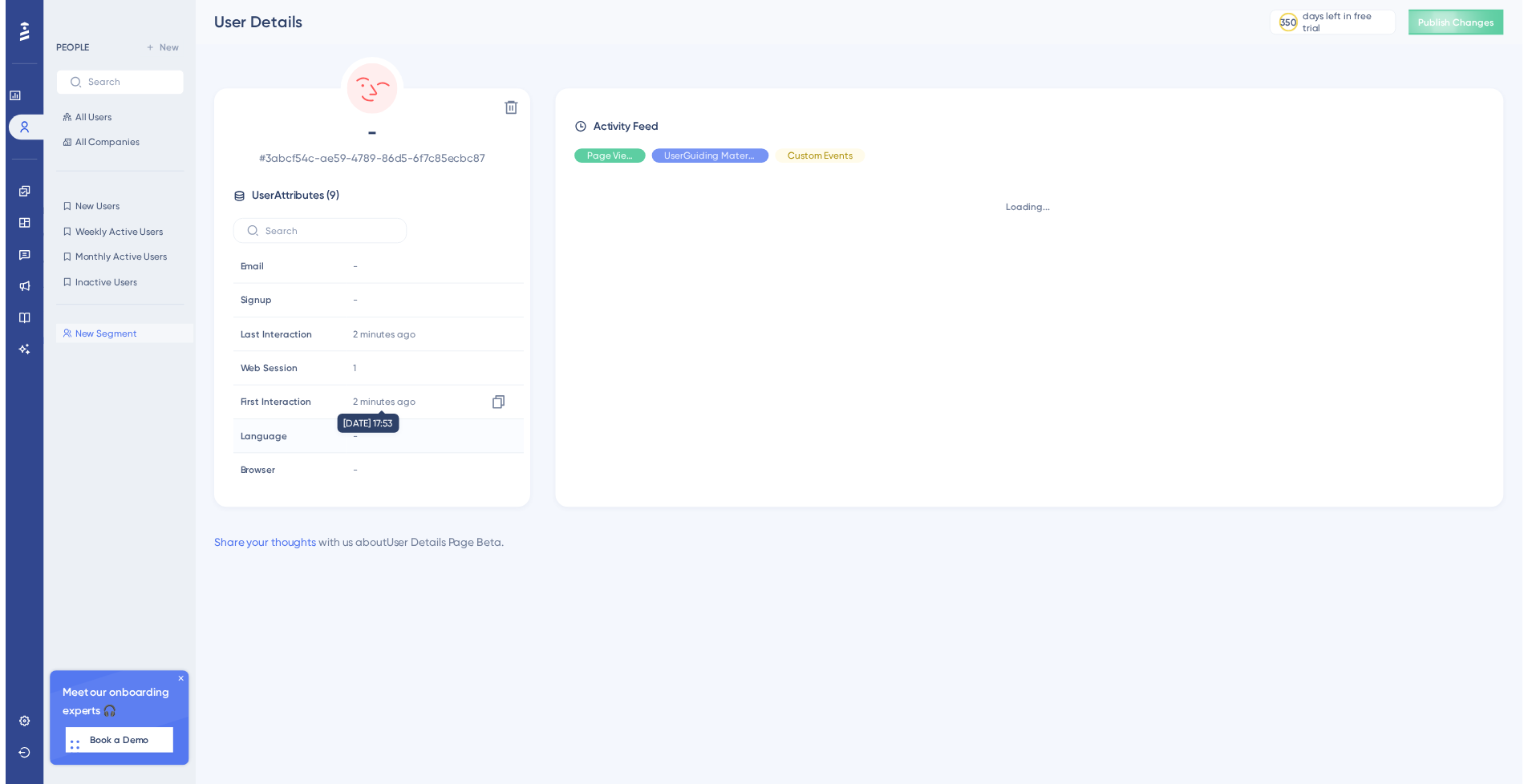
scroll to position [75, 0]
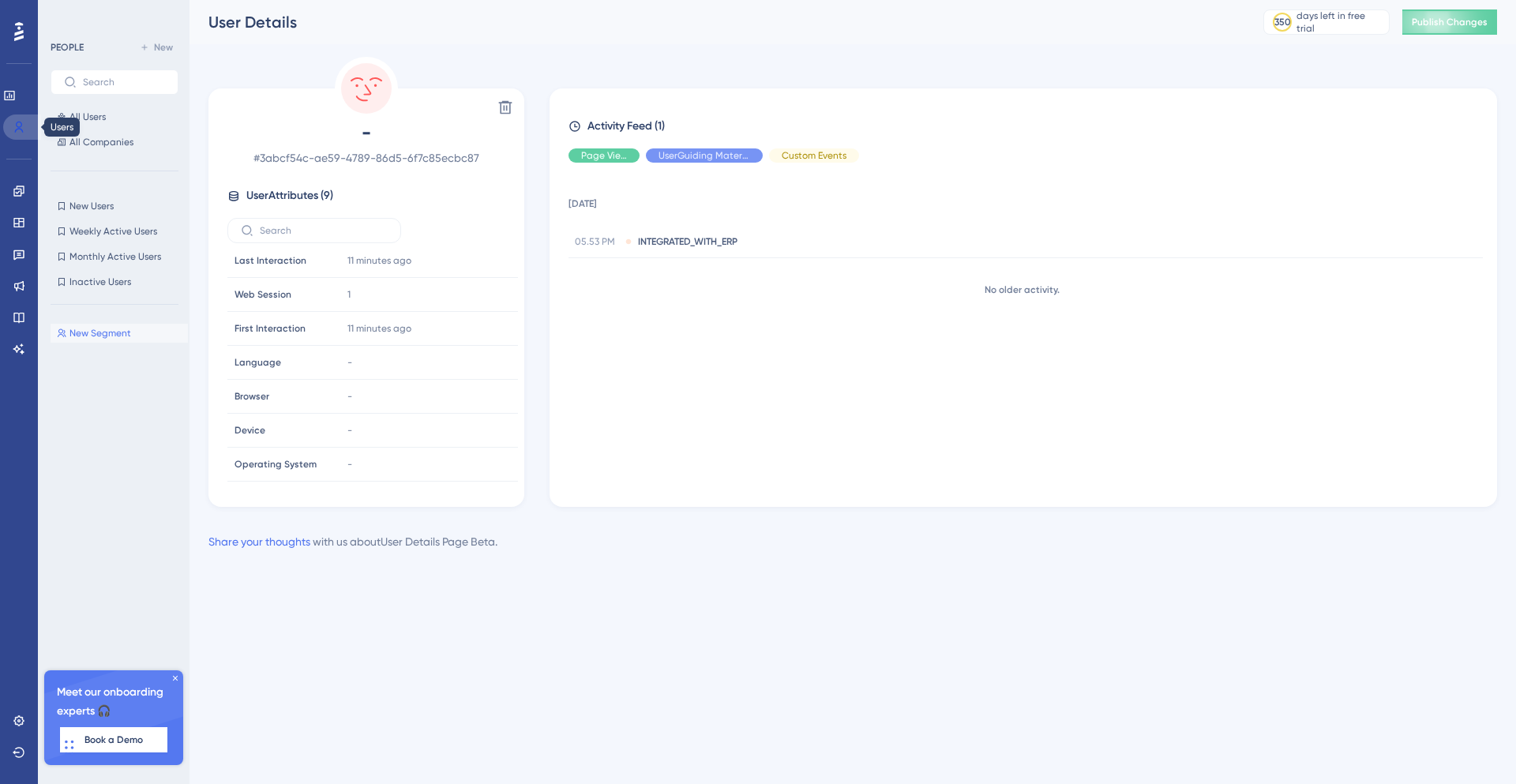
click at [17, 120] on link at bounding box center [22, 127] width 38 height 25
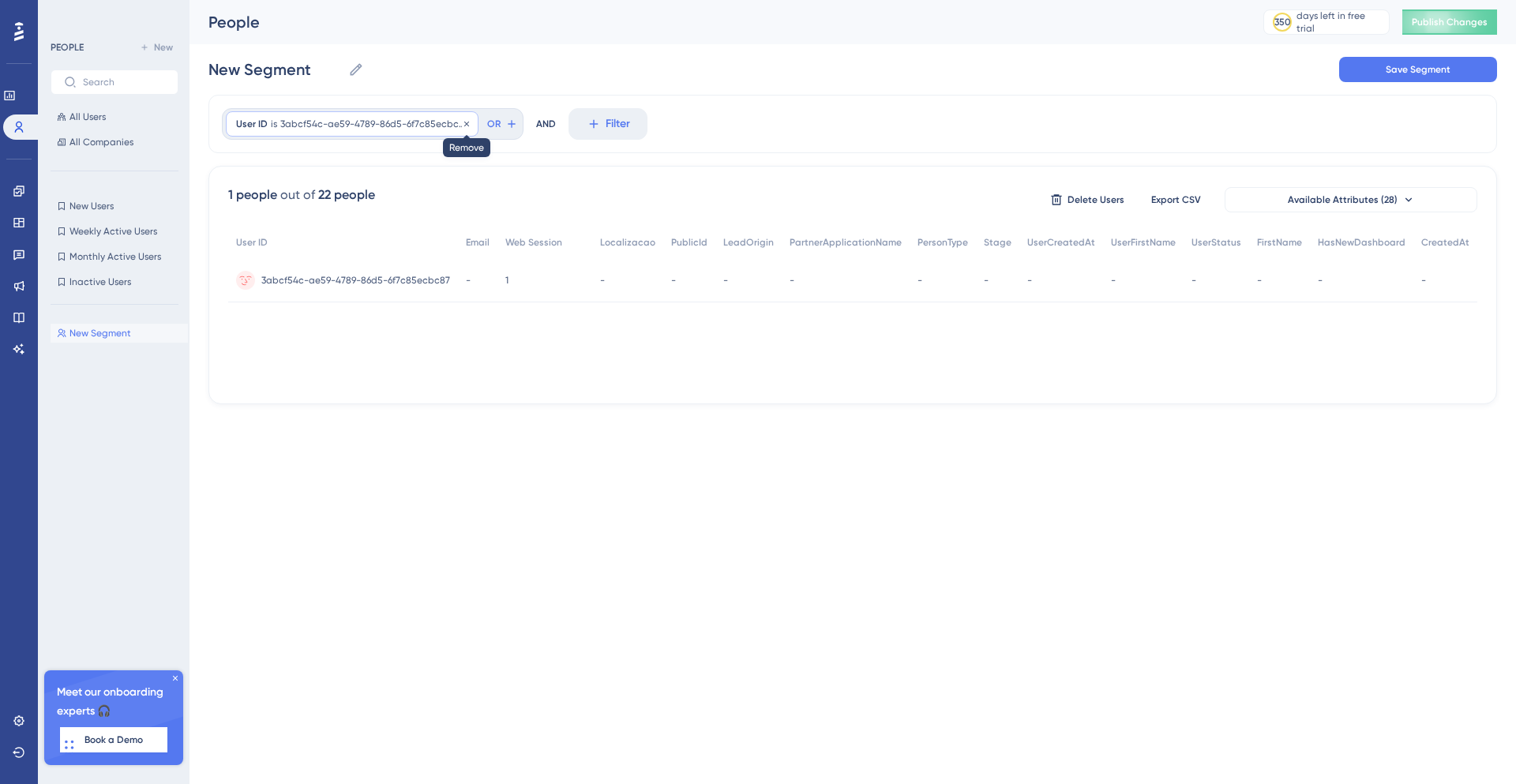
click at [463, 128] on icon at bounding box center [467, 124] width 10 height 10
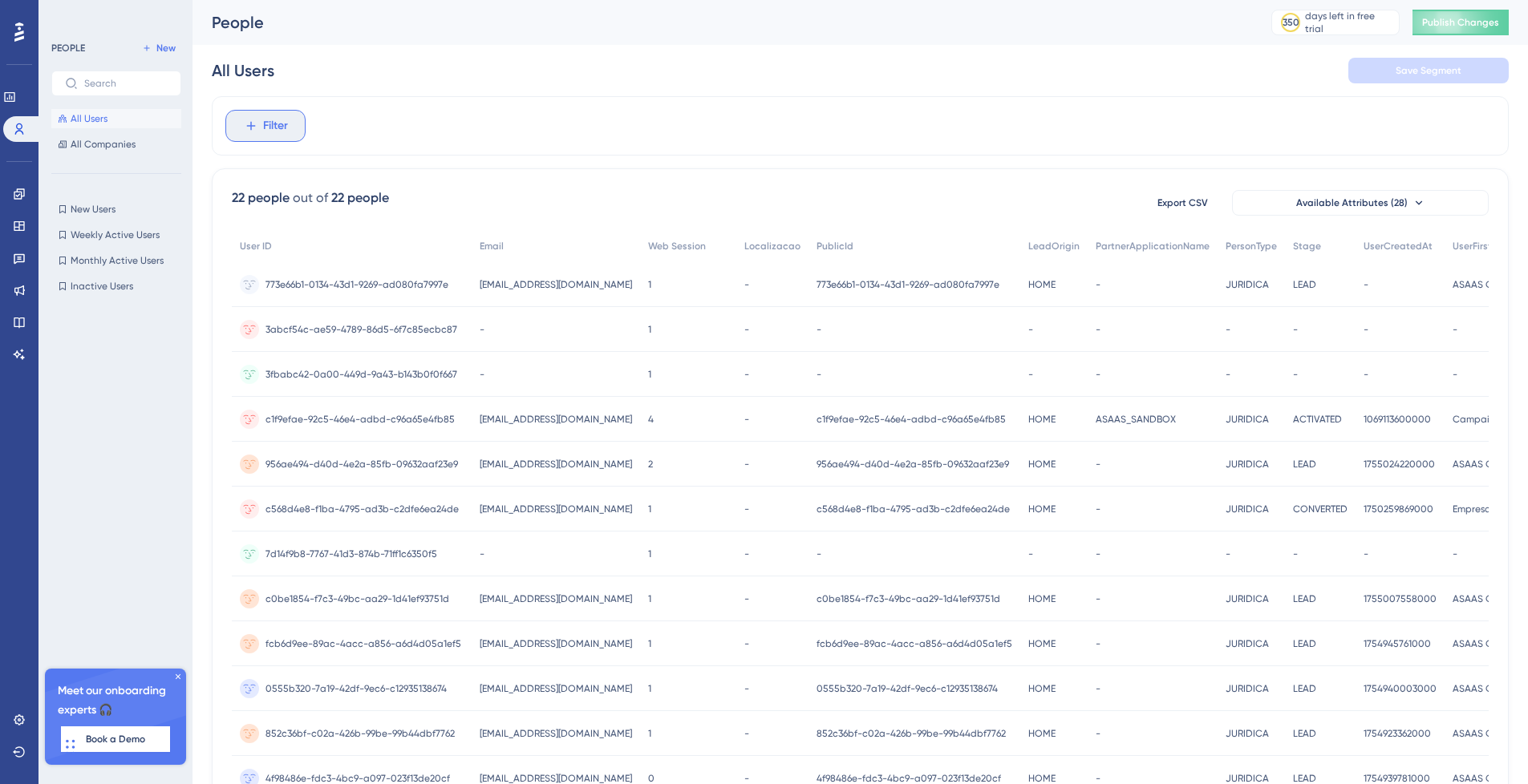
click at [269, 122] on span "Filter" at bounding box center [276, 126] width 25 height 19
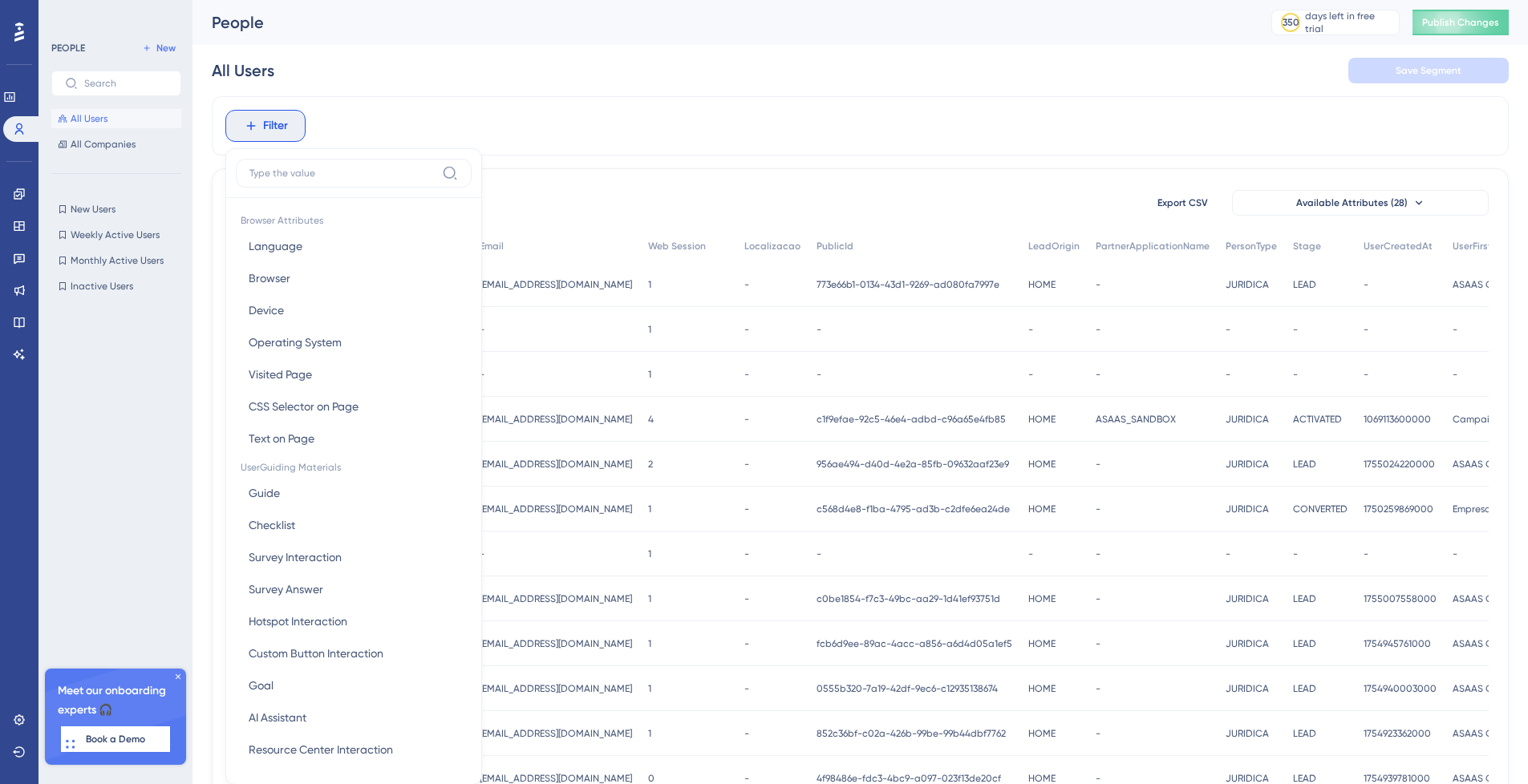
scroll to position [11, 0]
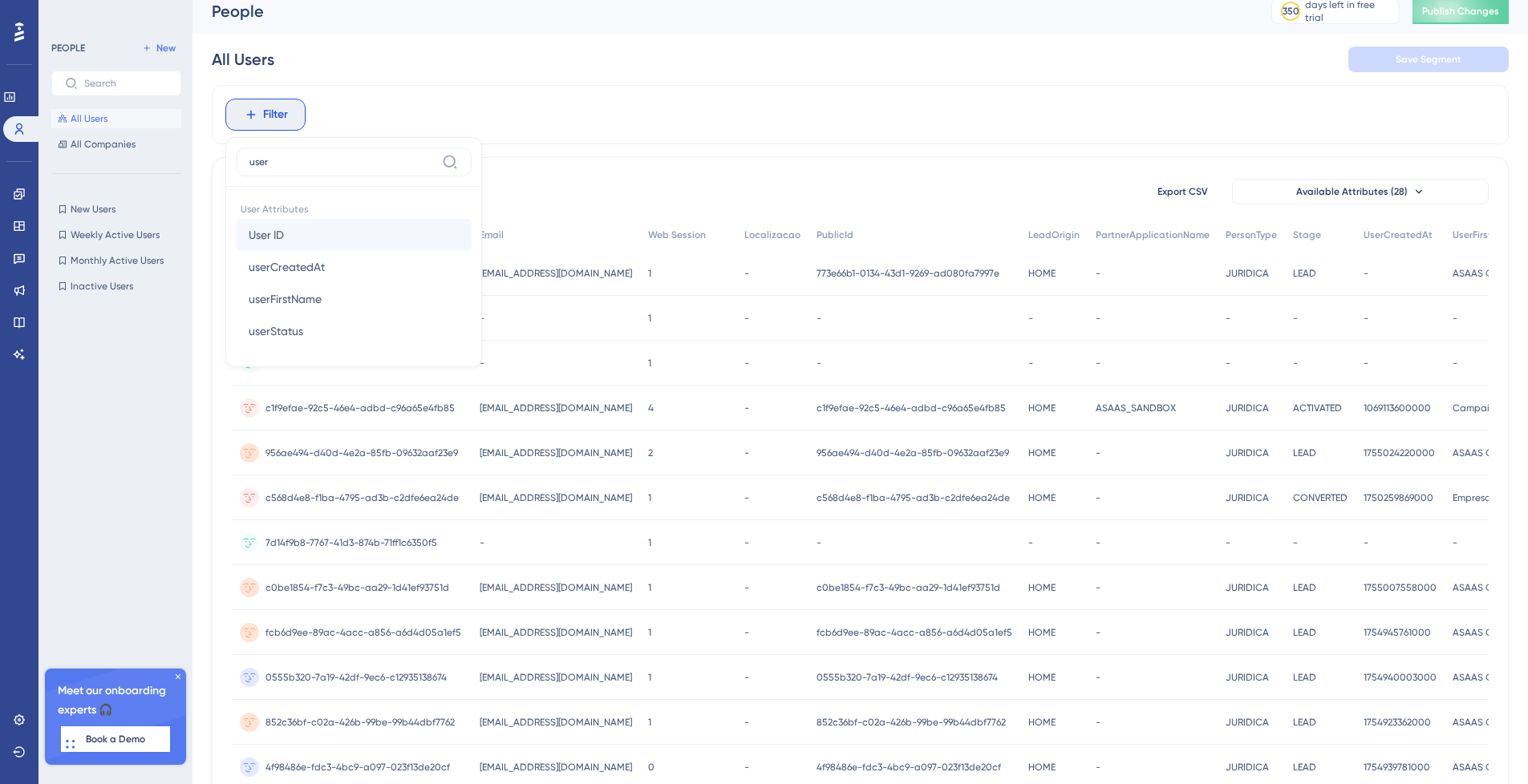
type input "user"
click at [403, 246] on button "User ID User ID" at bounding box center [353, 235] width 236 height 32
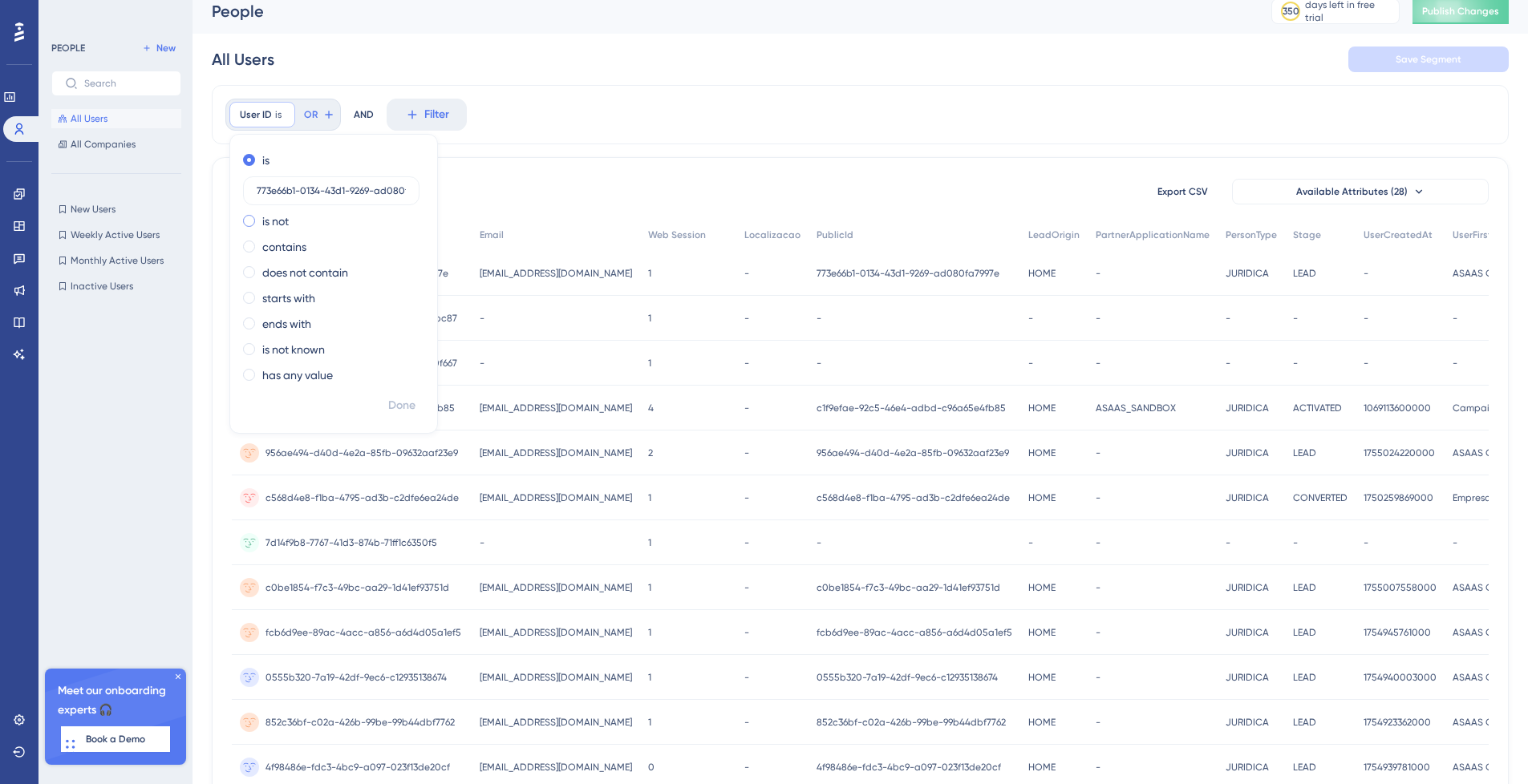
scroll to position [0, 33]
type input "773e66b1-0134-43d1-9269-ad080fa7997e"
click at [402, 405] on span "Done" at bounding box center [402, 406] width 27 height 19
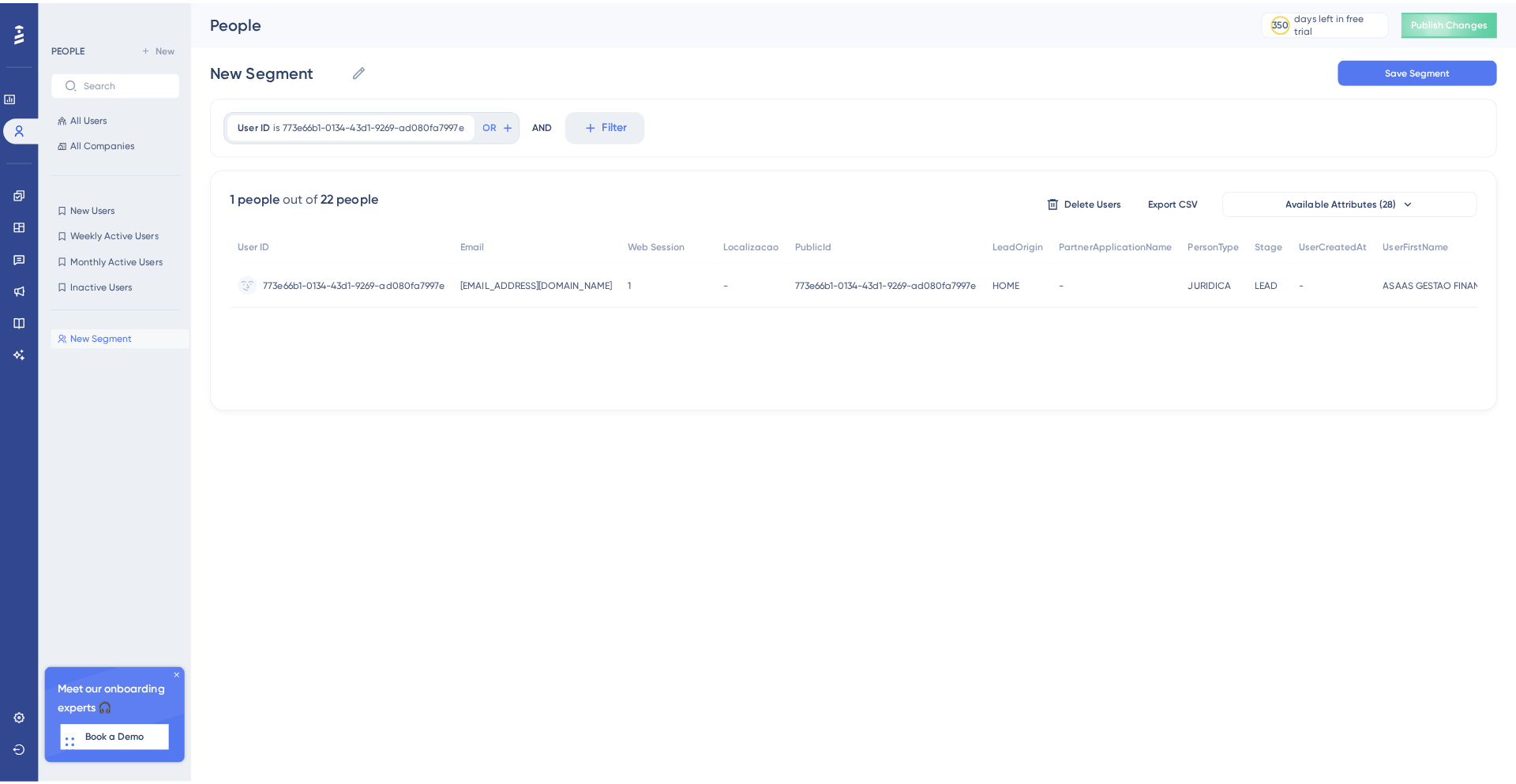
scroll to position [0, 0]
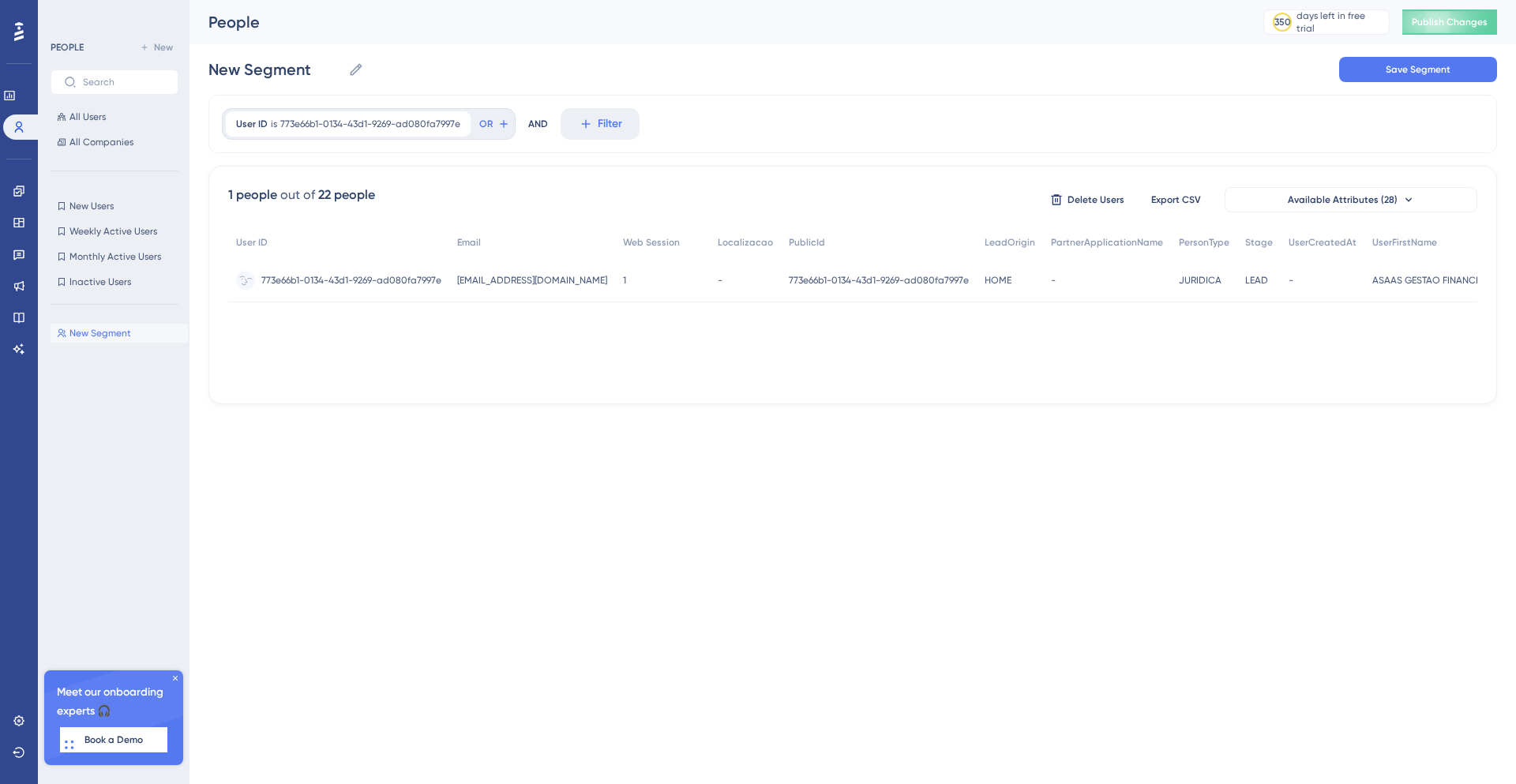
click at [386, 270] on div "773e66b1-0134-43d1-9269-ad080fa7997e 773e66b1-0134-43d1-9269-ad080fa7997e" at bounding box center [351, 280] width 180 height 44
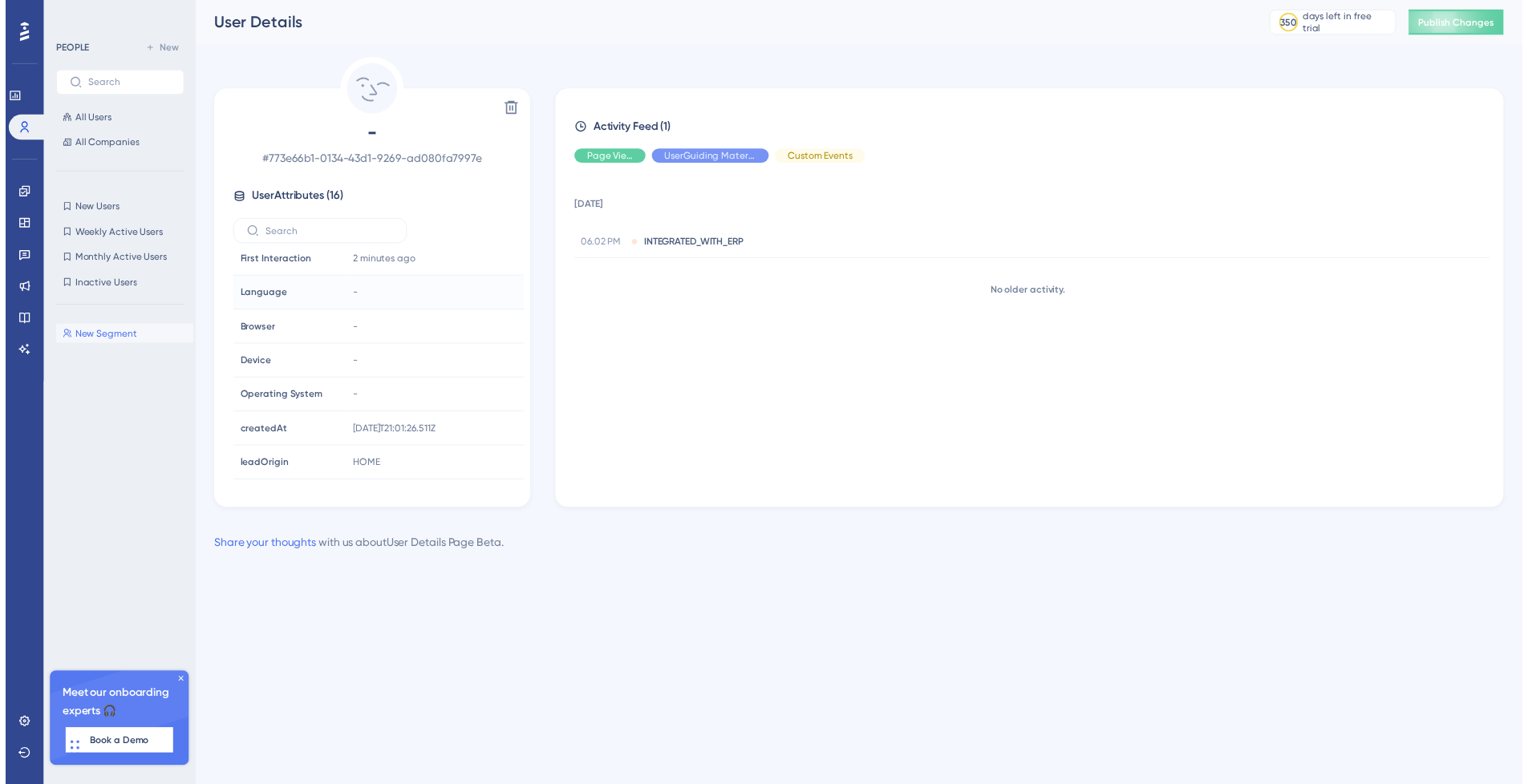
scroll to position [316, 0]
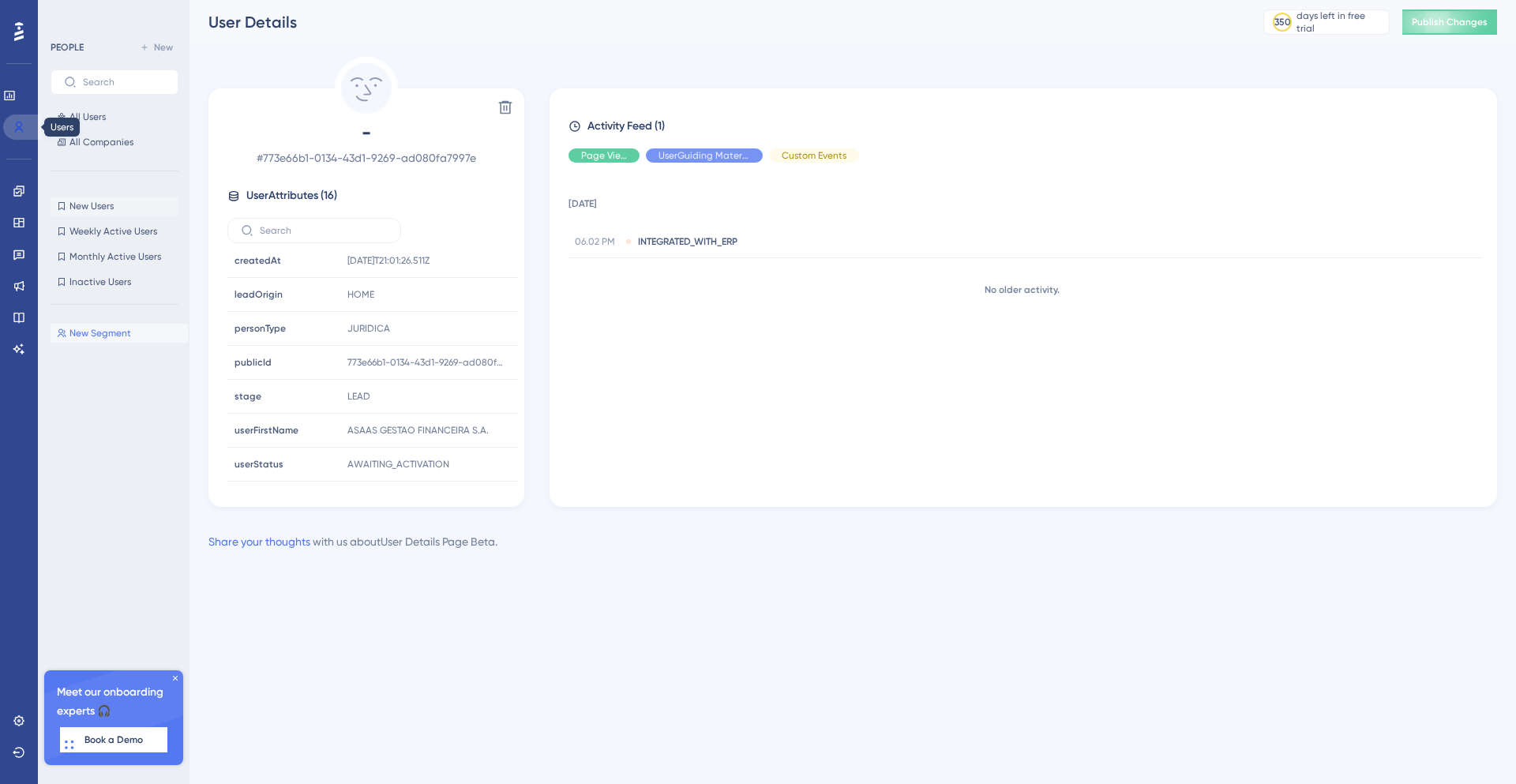
drag, startPoint x: 25, startPoint y: 124, endPoint x: 95, endPoint y: 197, distance: 101.1
click at [25, 124] on icon at bounding box center [18, 126] width 12 height 12
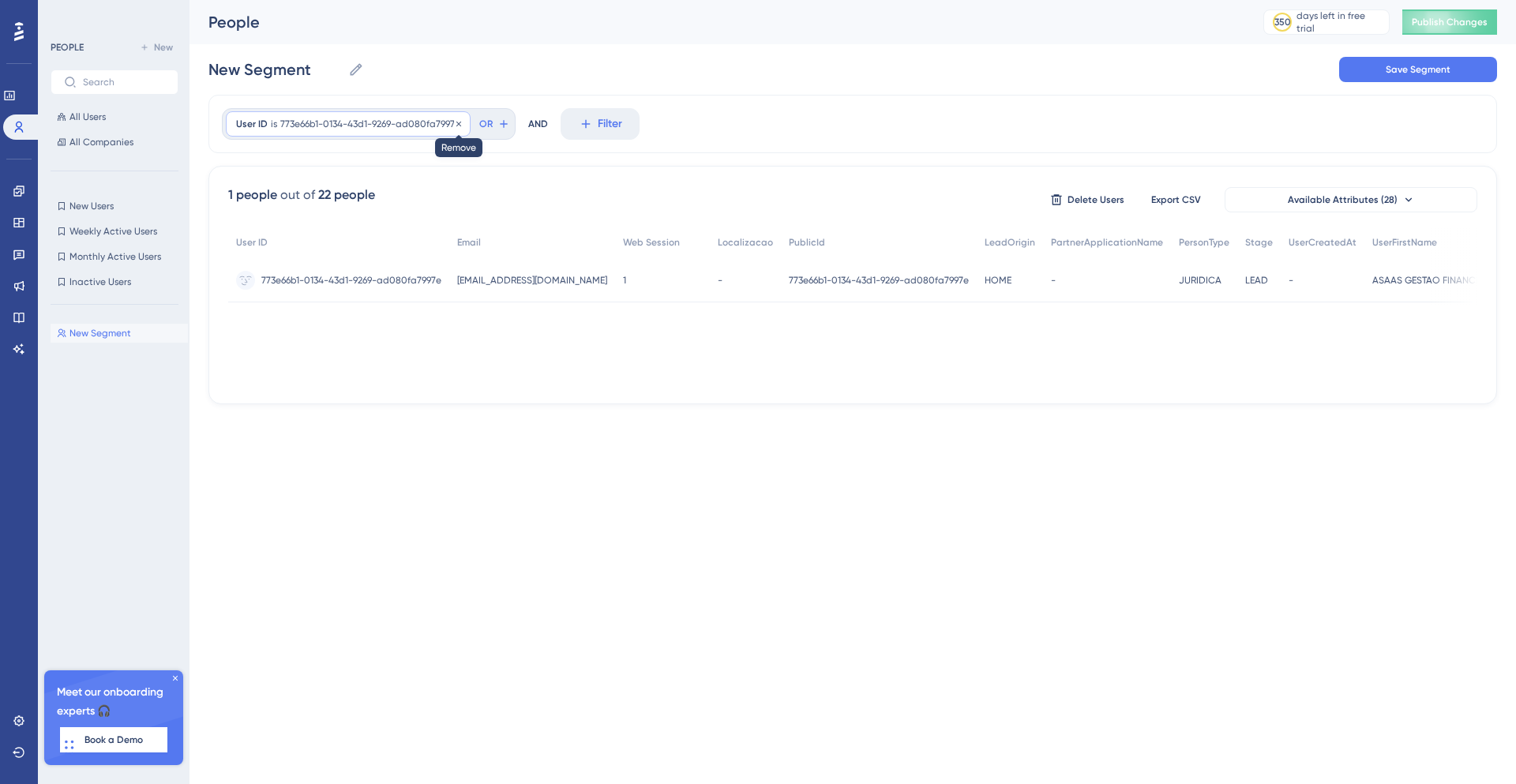
click at [454, 119] on icon at bounding box center [459, 124] width 10 height 10
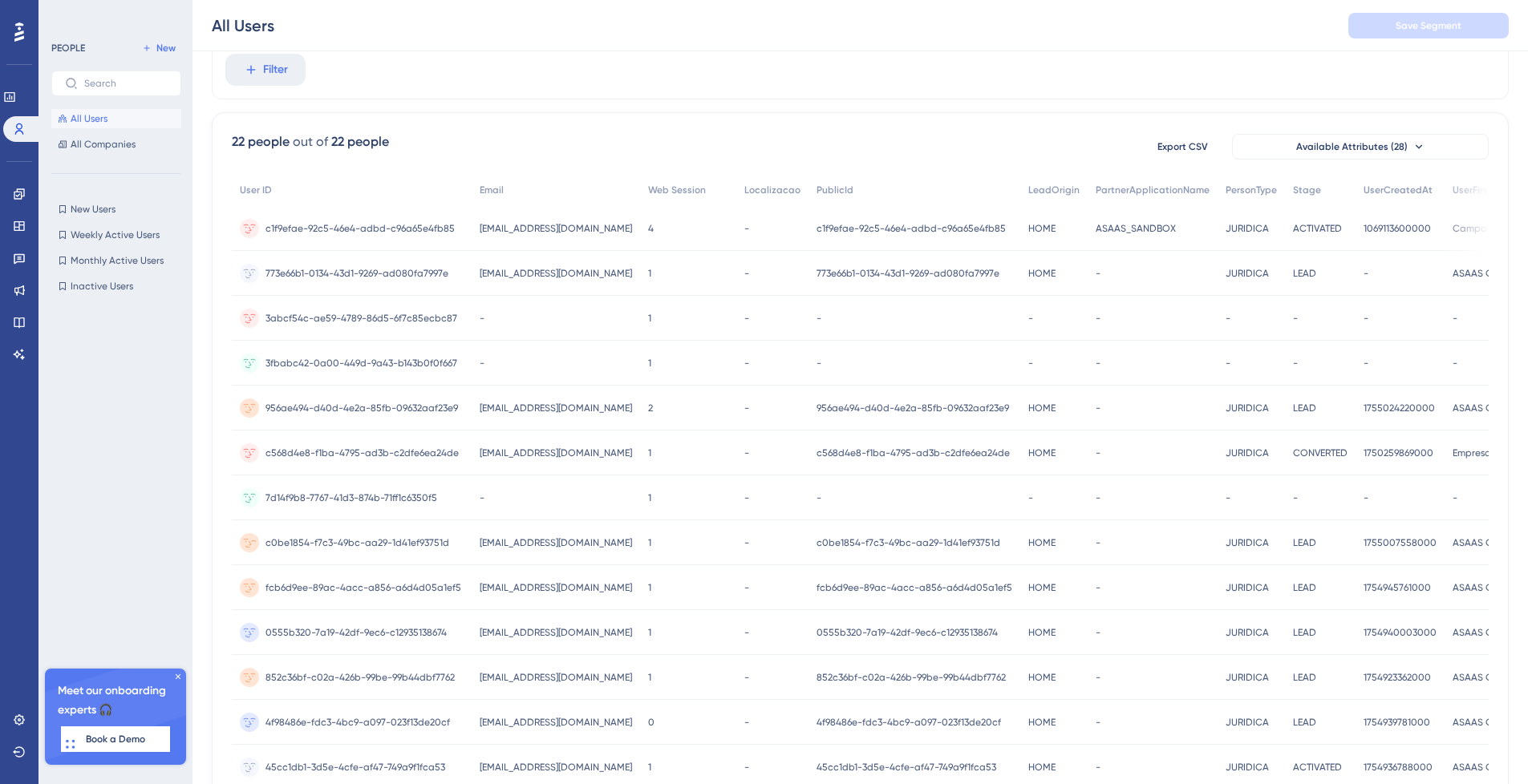
scroll to position [97, 0]
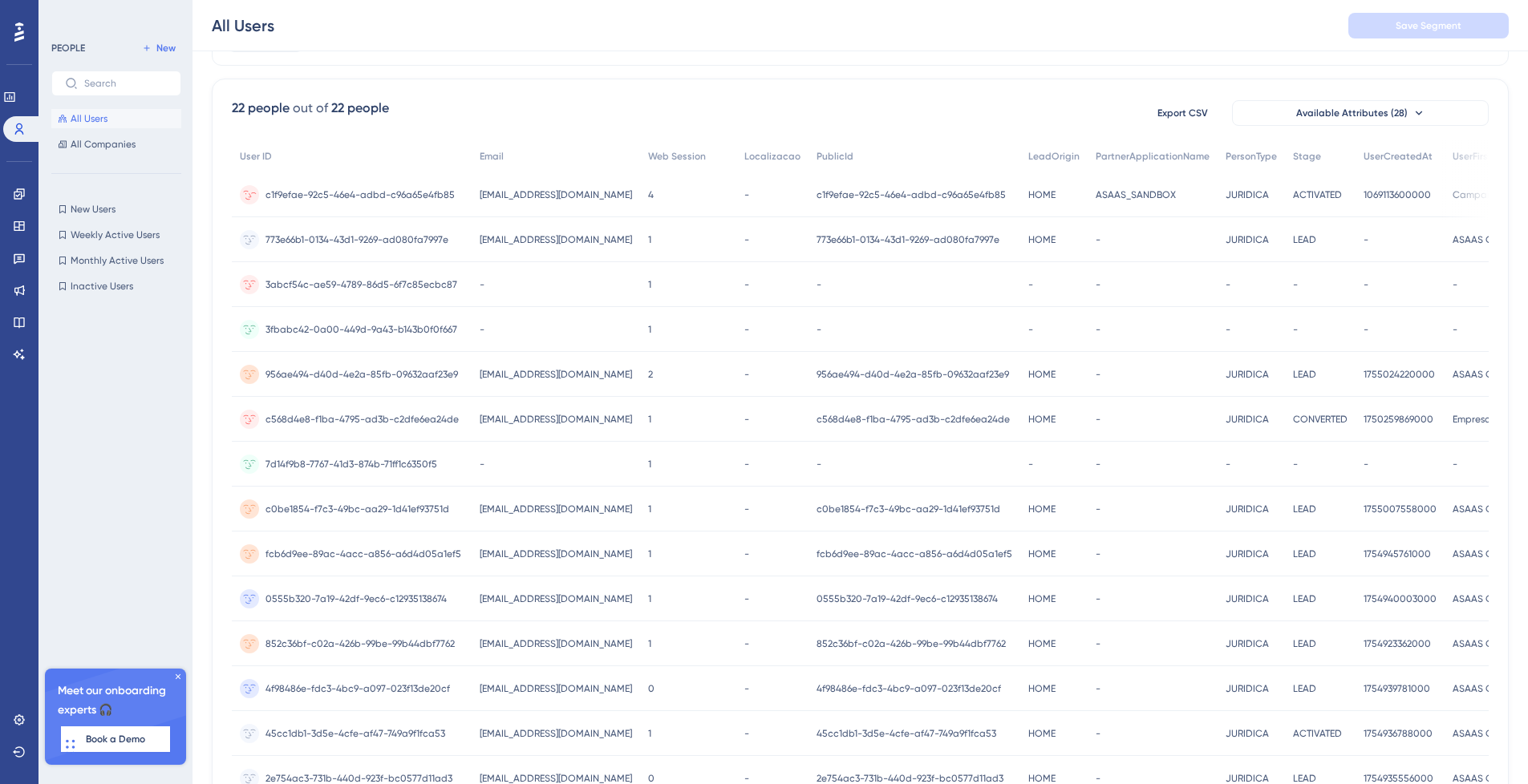
click at [572, 192] on span "campaign.events.hub@asaas.com.br" at bounding box center [556, 194] width 152 height 12
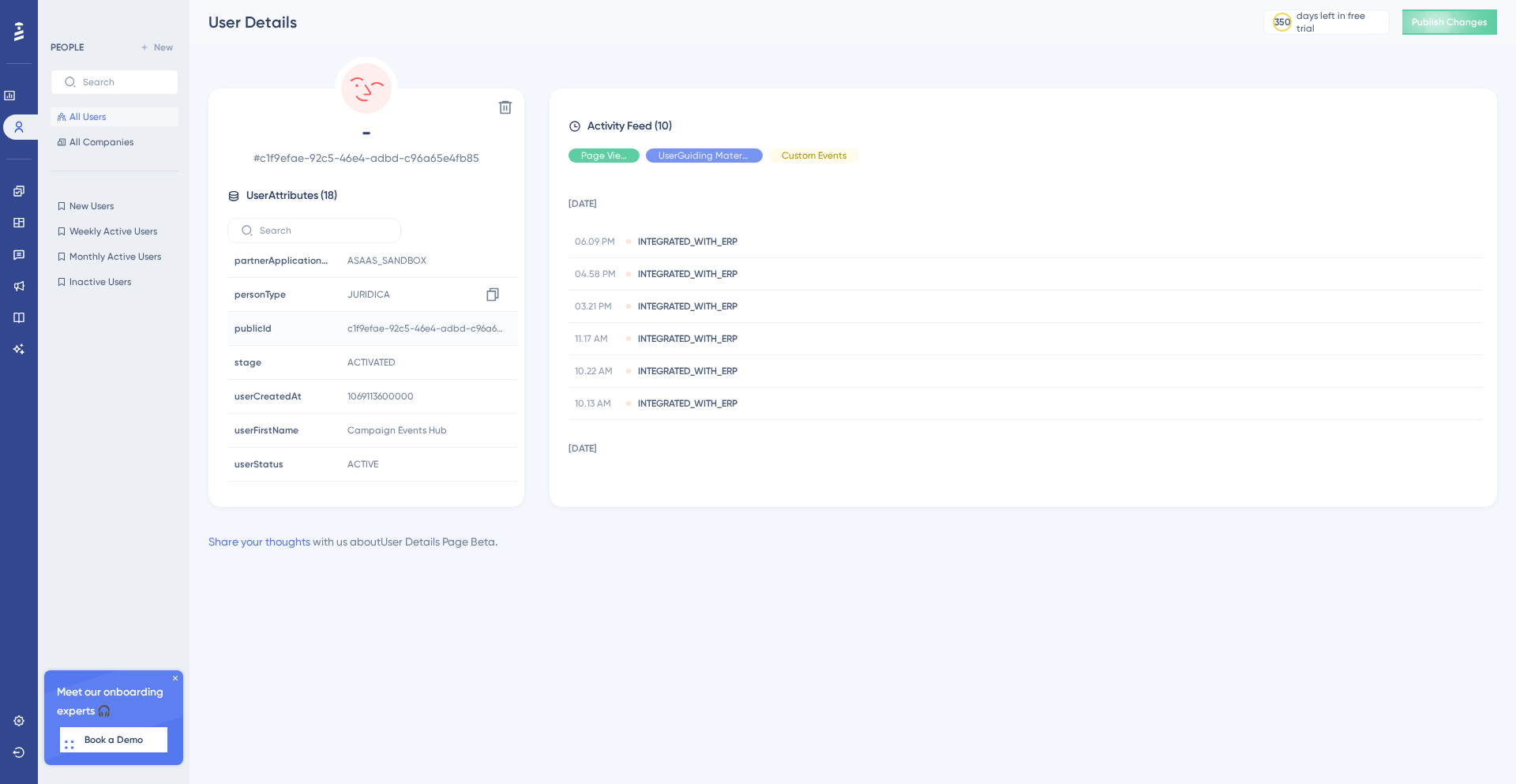
scroll to position [285, 0]
